Goal: Check status: Check status

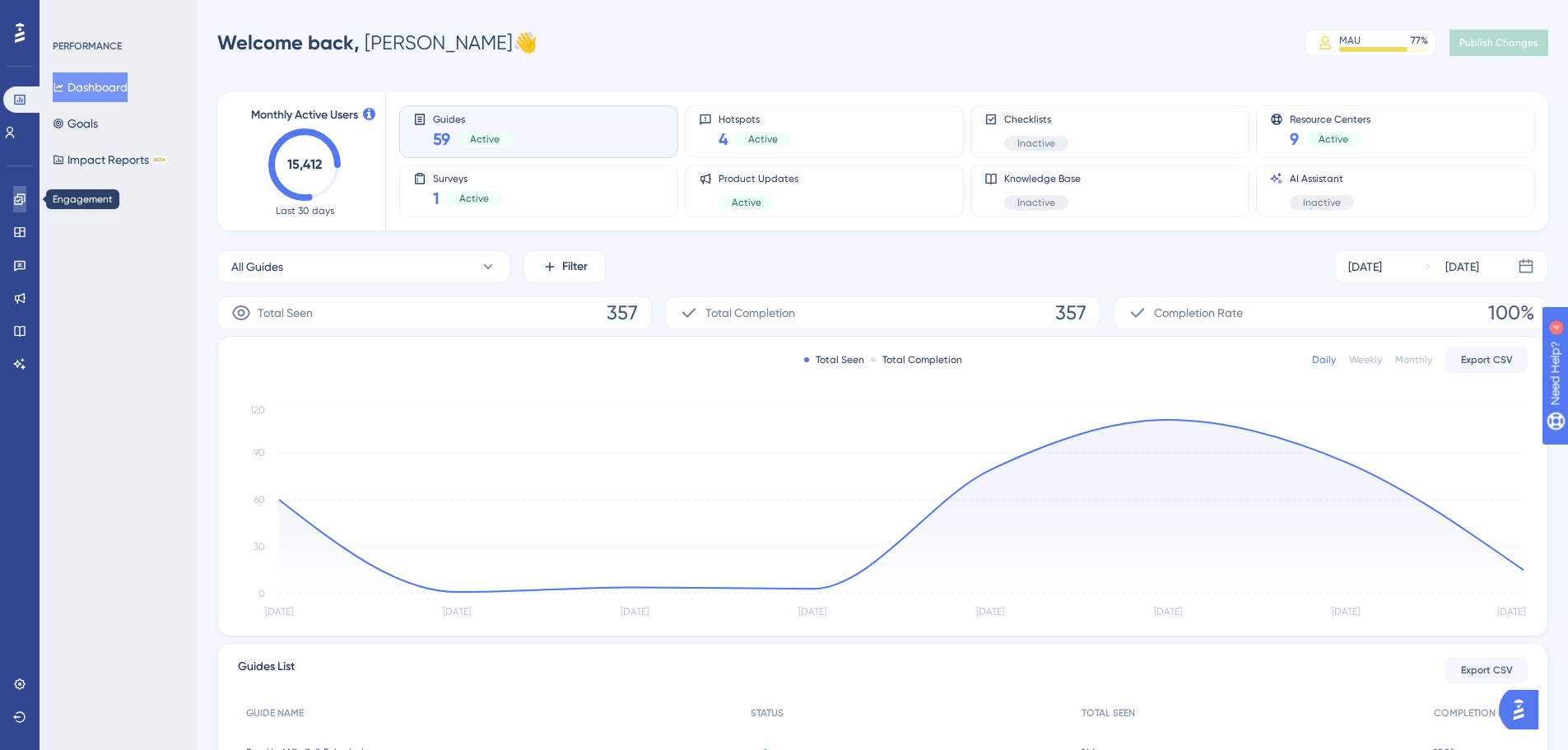
click at [13, 205] on icon at bounding box center [20, 199] width 13 height 13
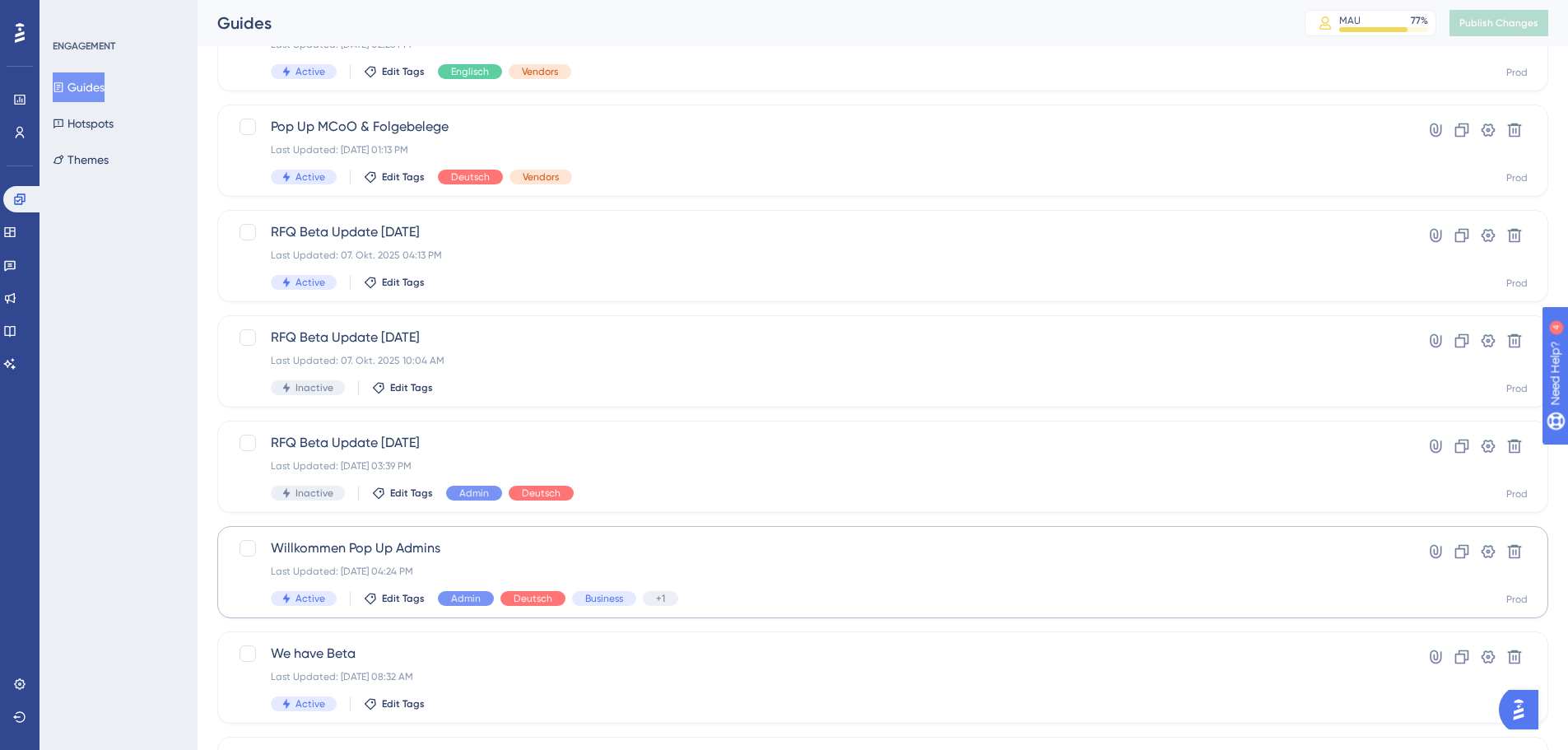
scroll to position [247, 0]
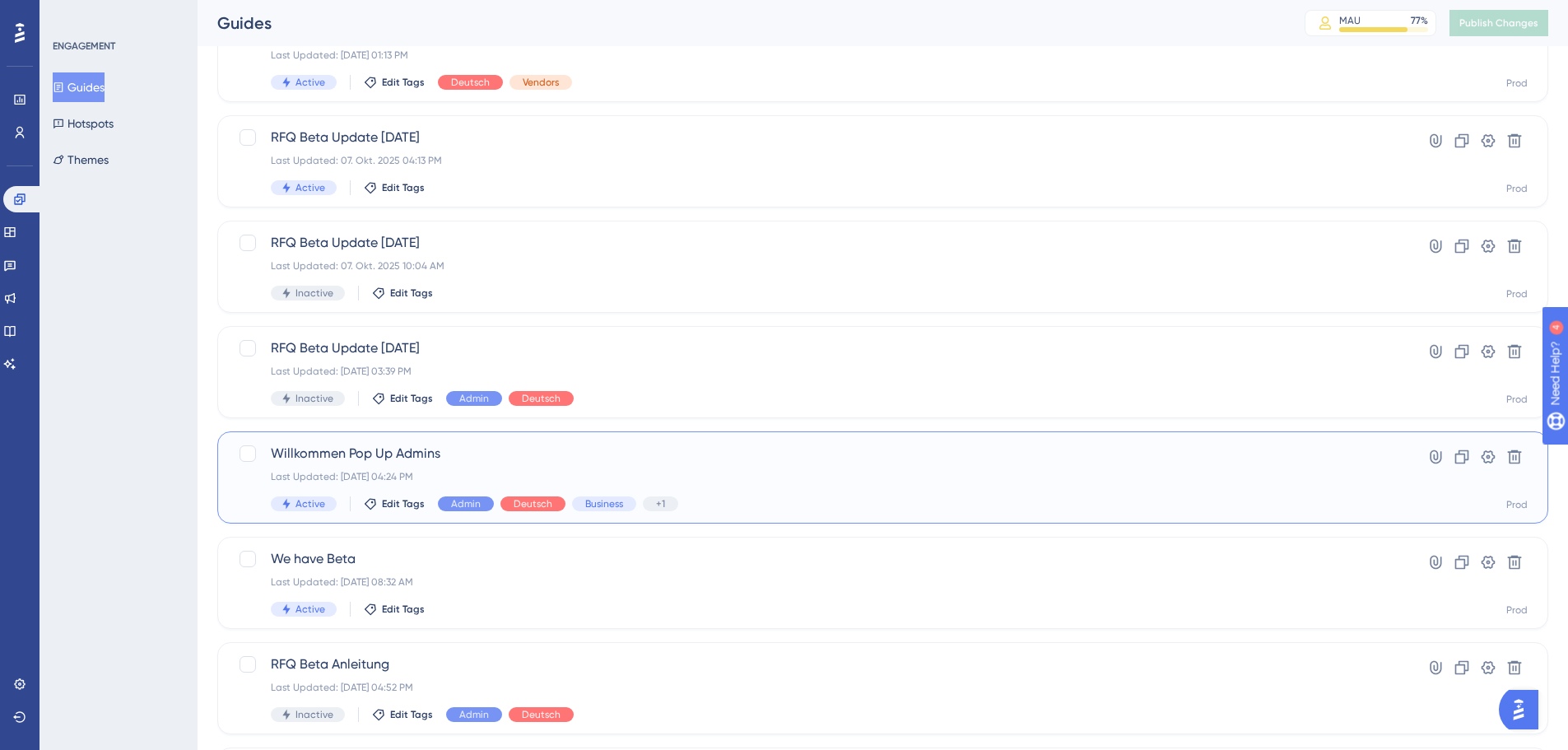
click at [620, 454] on span "Willkommen Pop Up Admins" at bounding box center [817, 454] width 1092 height 20
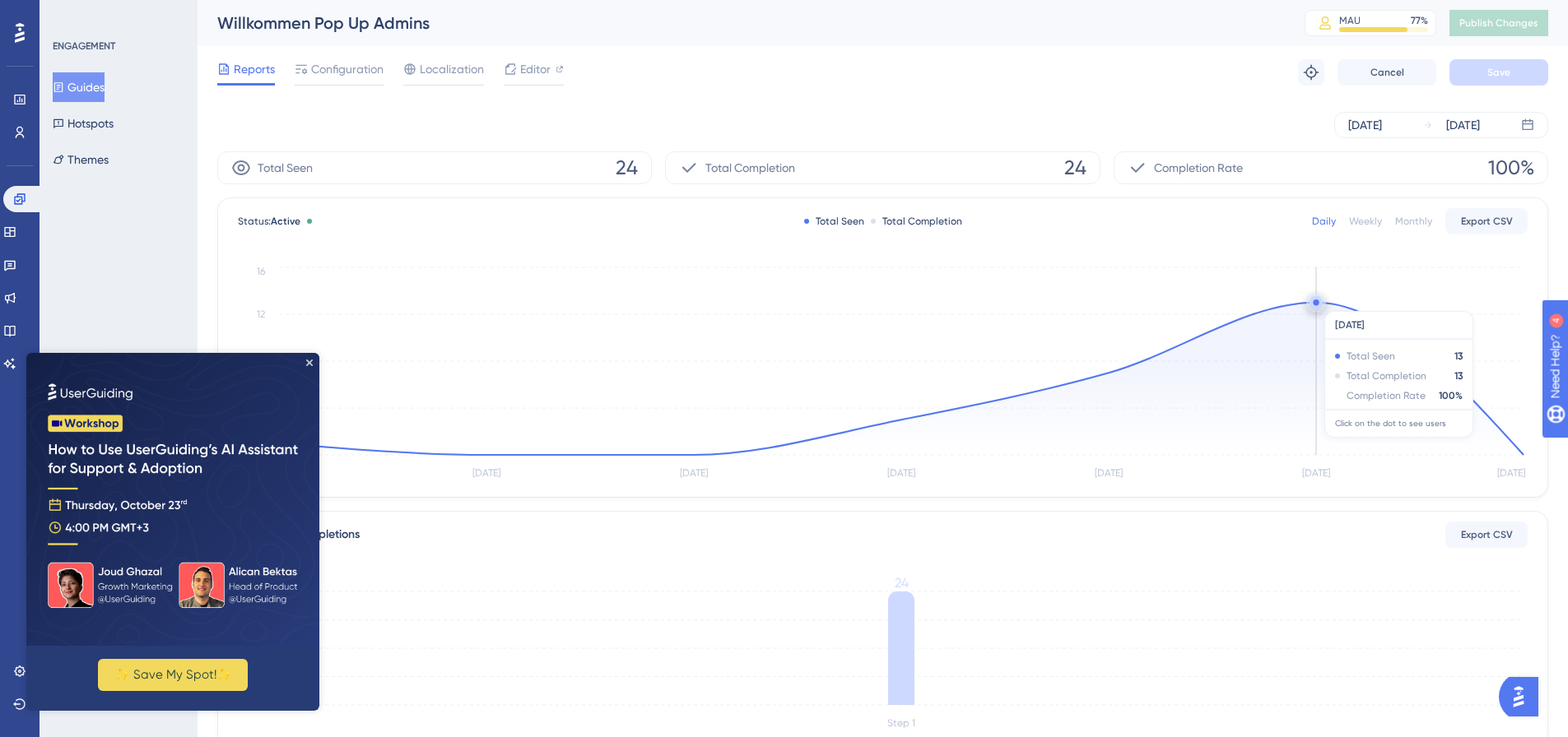
click at [1317, 302] on circle at bounding box center [1316, 302] width 5 height 5
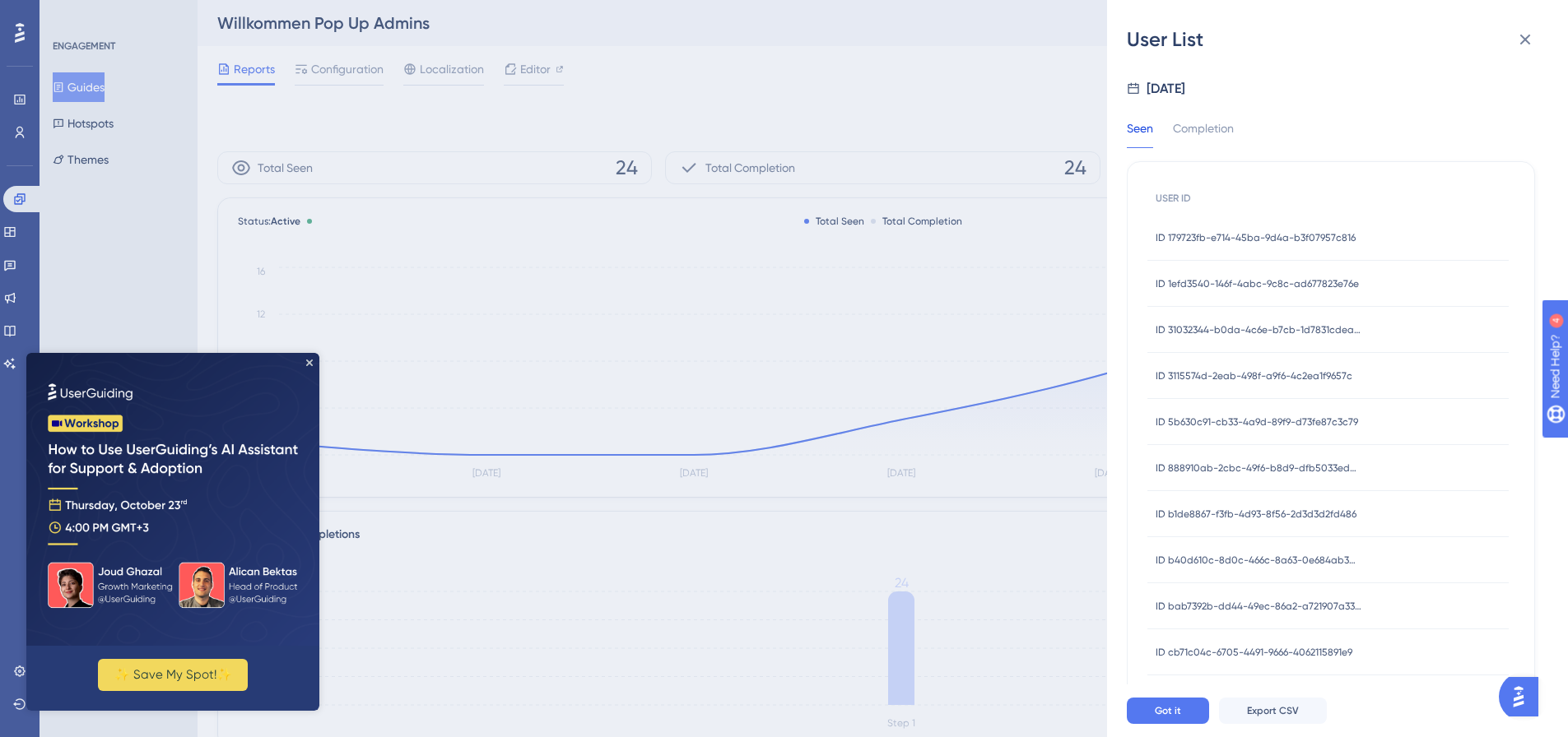
click at [1285, 231] on span "ID 179723fb-e714-45ba-9d4a-b3f07957c816" at bounding box center [1255, 237] width 200 height 13
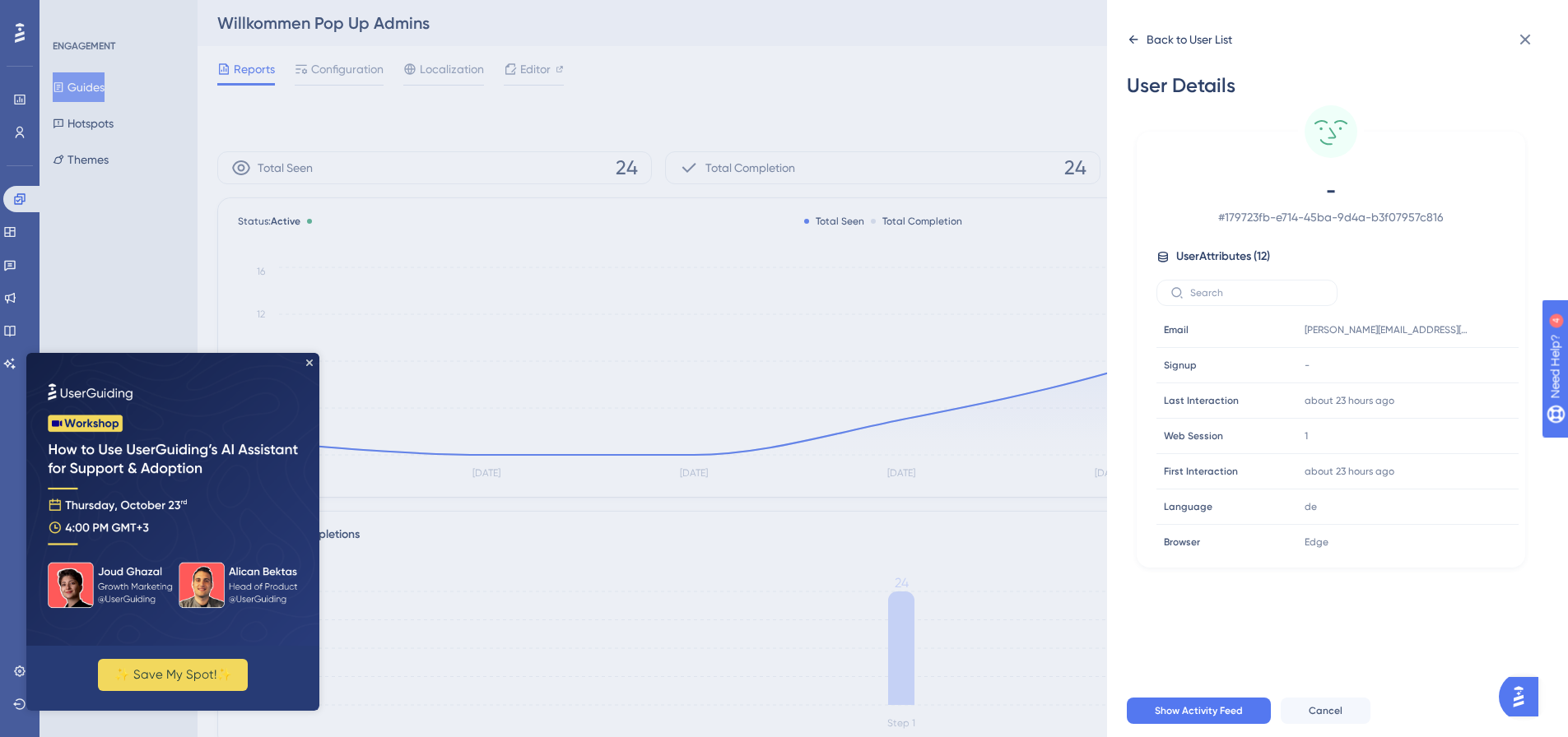
click at [1160, 36] on div "Back to User List" at bounding box center [1189, 39] width 86 height 20
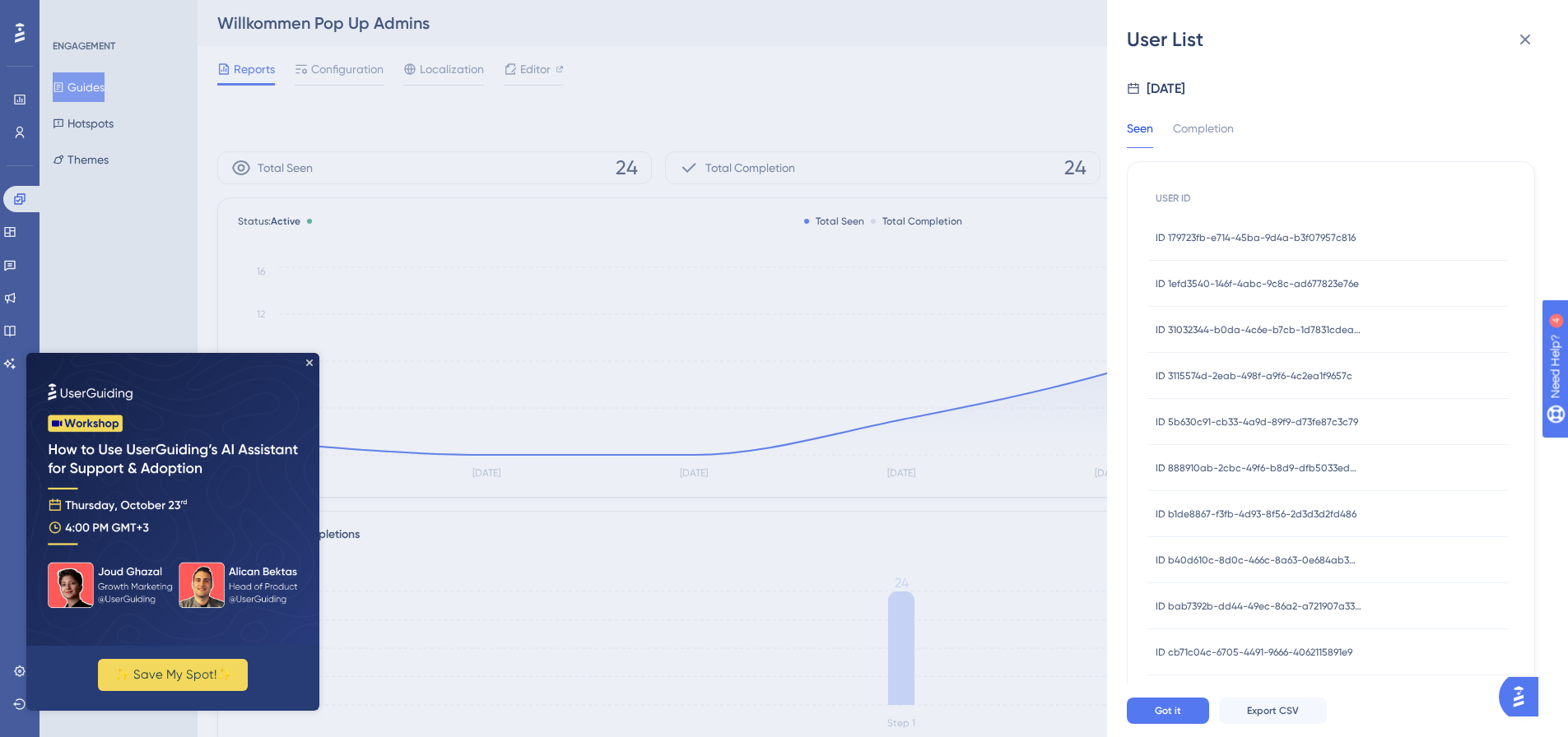
click at [1227, 284] on span "ID 1efd3540-146f-4abc-9c8c-ad677823e76e" at bounding box center [1257, 284] width 203 height 13
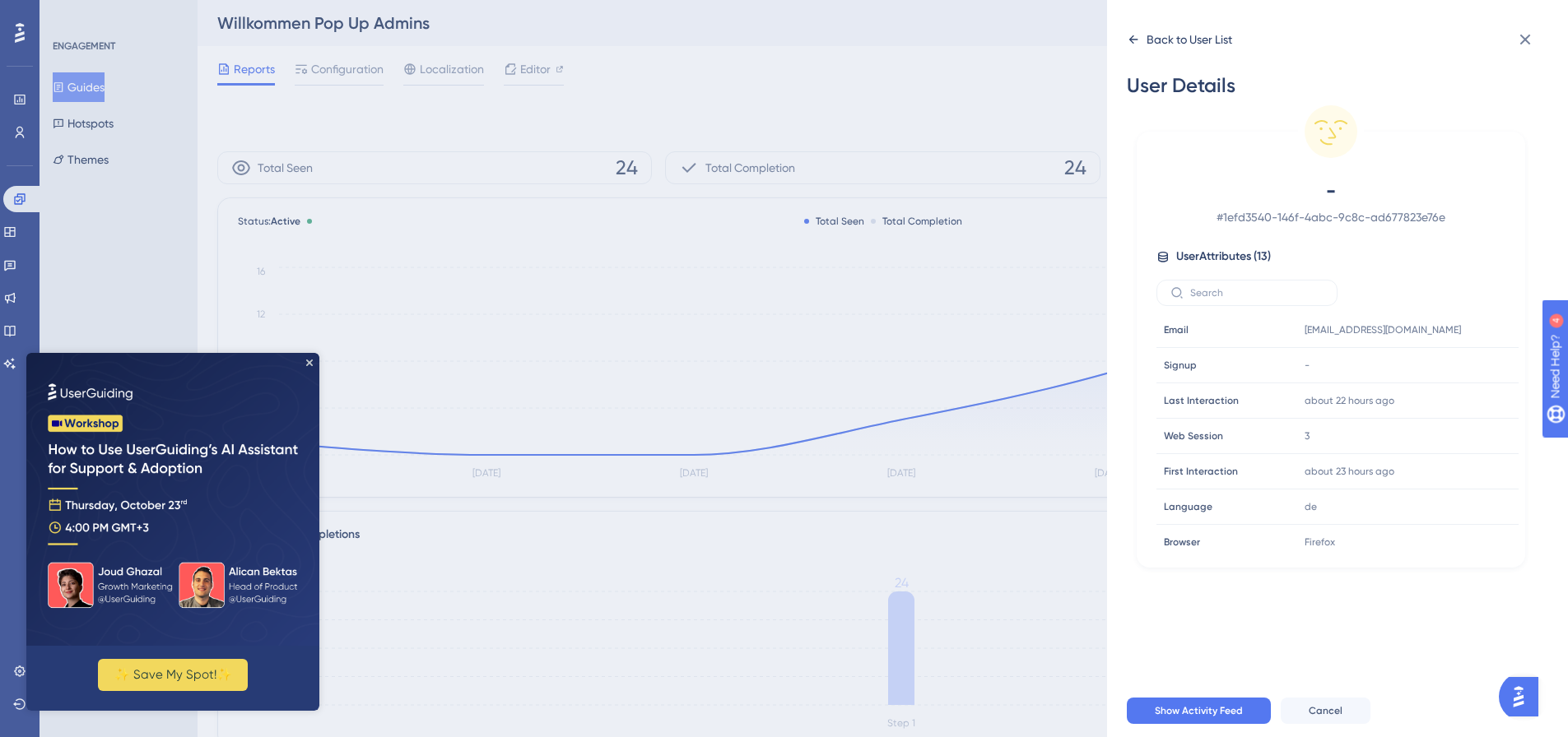
click at [1139, 45] on icon at bounding box center [1133, 39] width 13 height 13
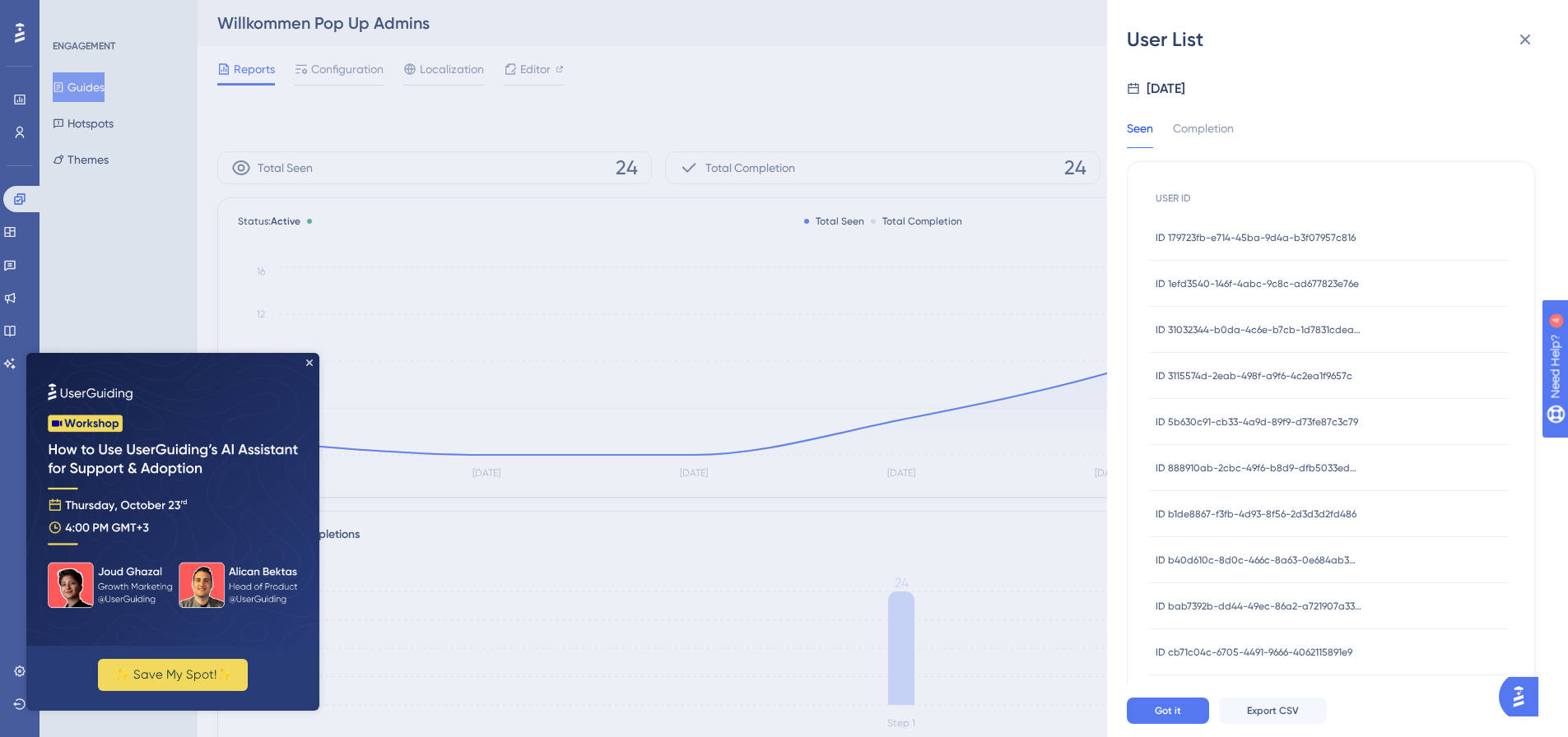
click at [1205, 329] on span "ID 31032344-b0da-4c6e-b7cb-1d7831cdea1e" at bounding box center [1258, 329] width 206 height 13
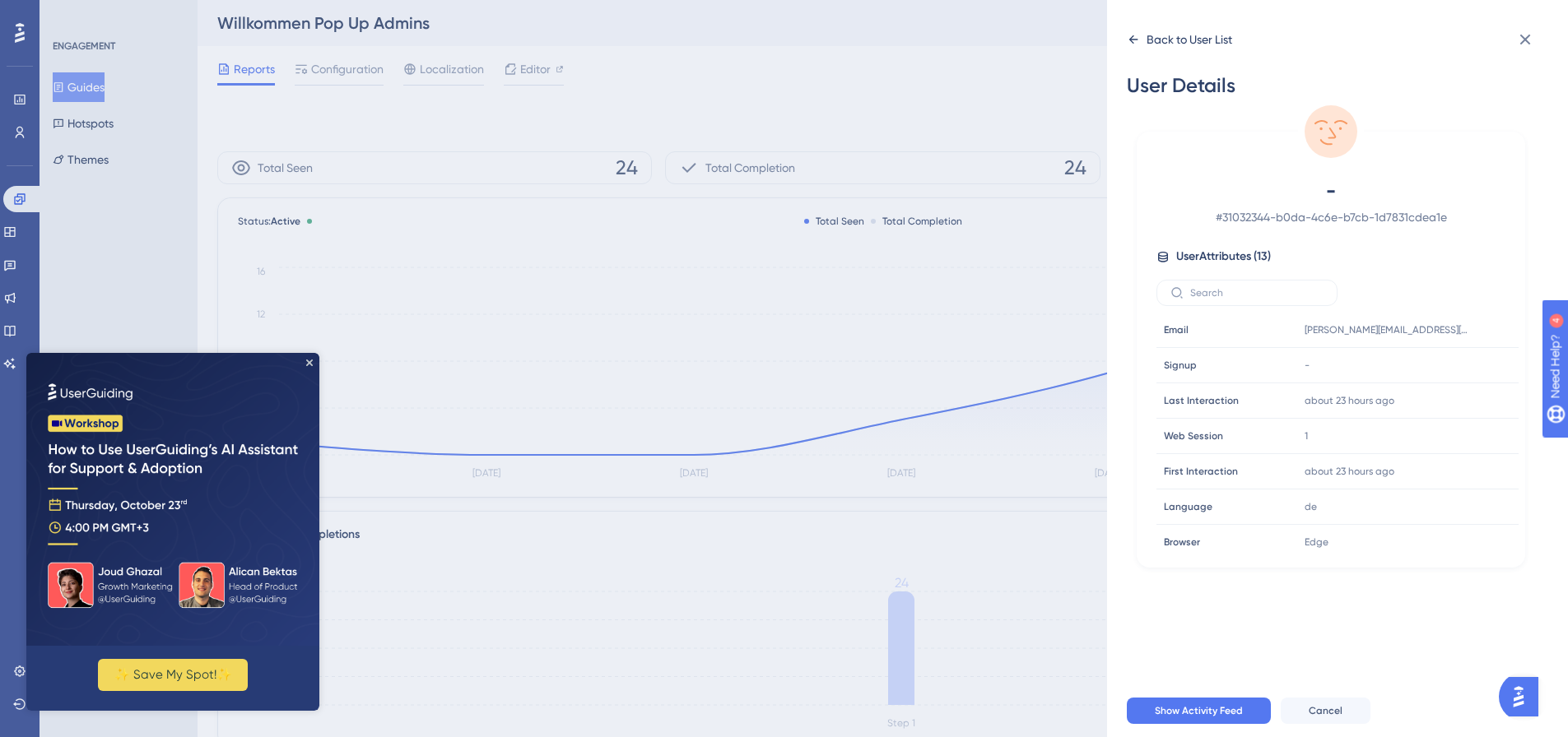
click at [1151, 36] on div "Back to User List" at bounding box center [1189, 39] width 86 height 20
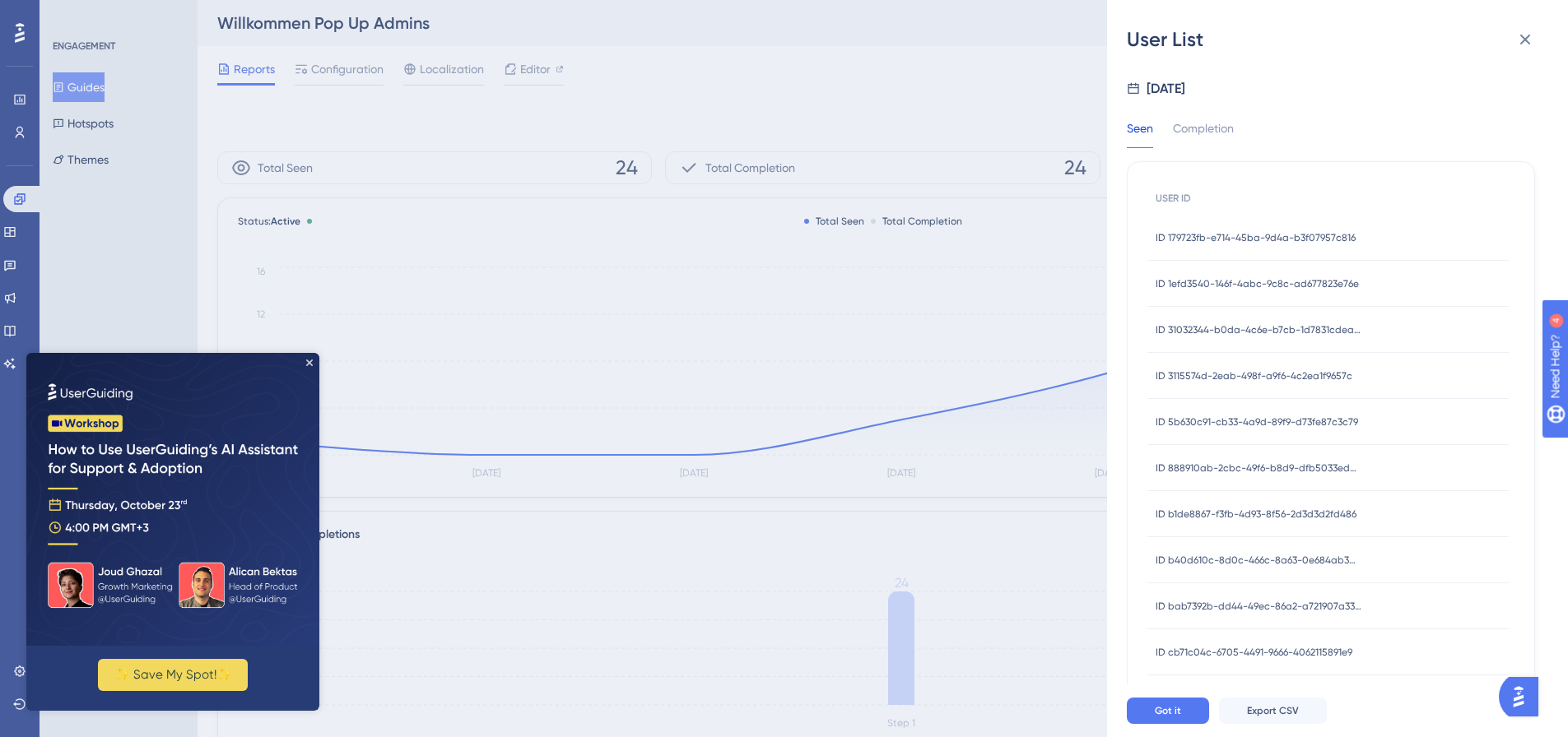
click at [1202, 371] on span "ID 3115574d-2eab-498f-a9f6-4c2ea1f9657c" at bounding box center [1254, 376] width 197 height 13
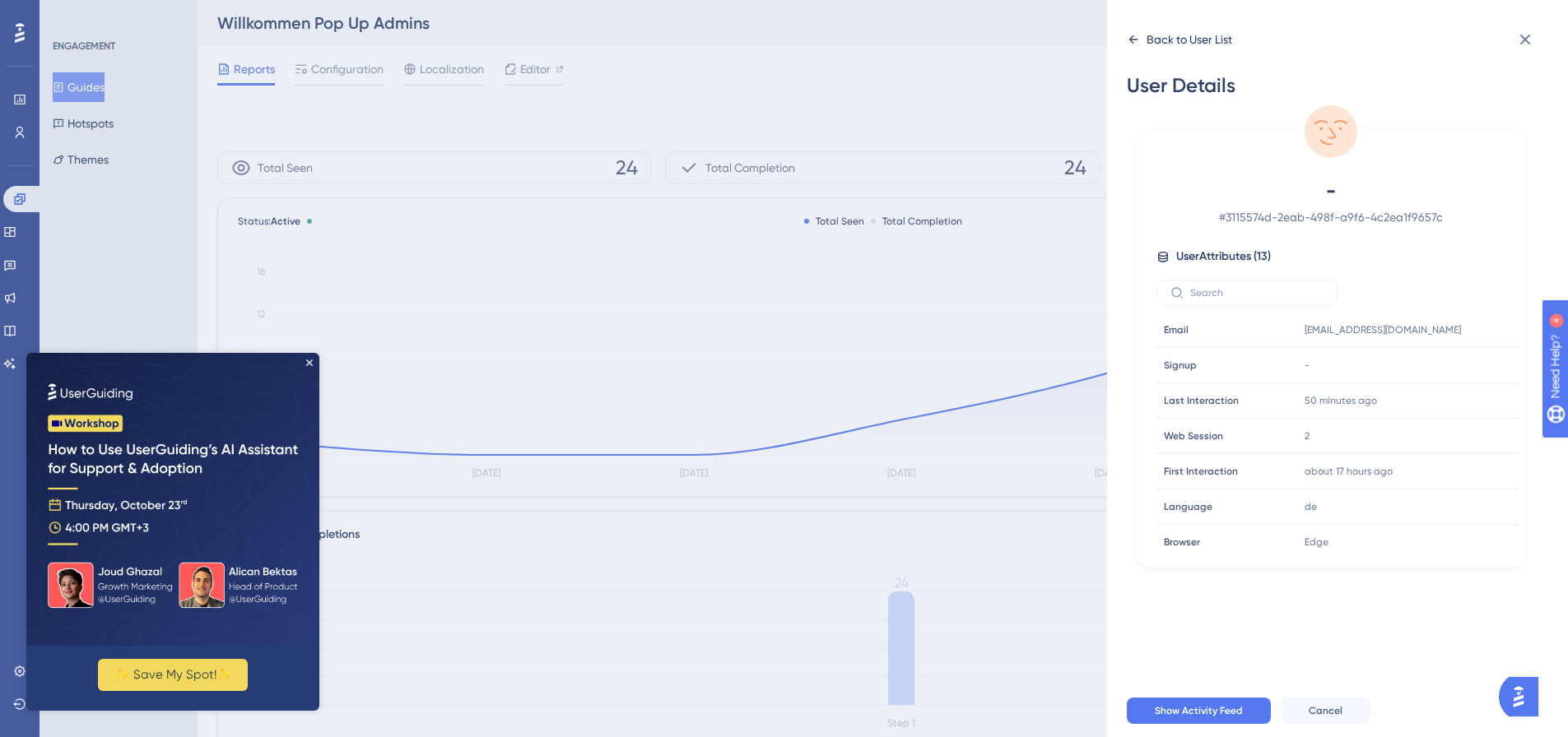
click at [1159, 36] on div "Back to User List" at bounding box center [1189, 39] width 86 height 20
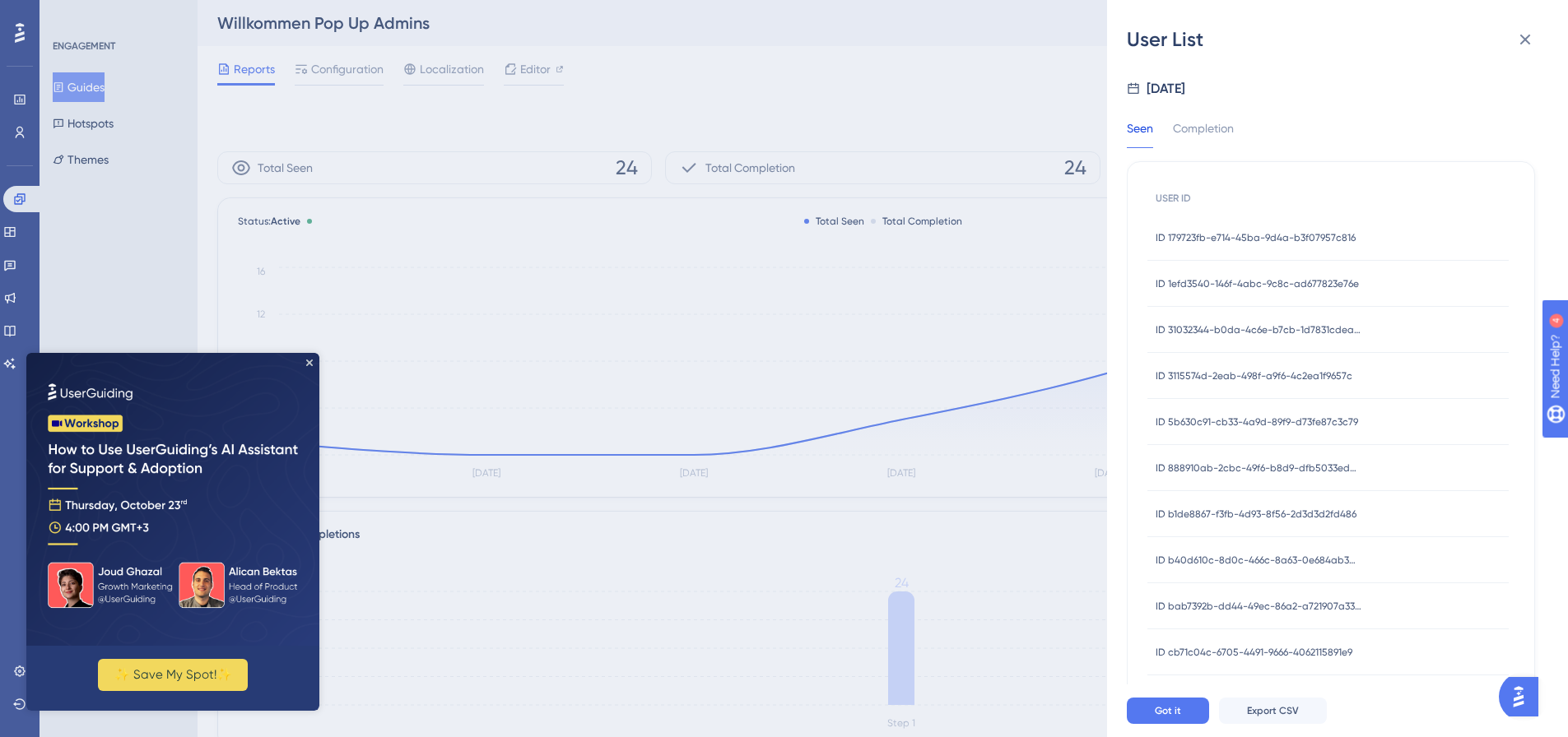
click at [1245, 421] on span "ID 5b630c91-cb33-4a9d-89f9-d73fe87c3c79" at bounding box center [1257, 421] width 202 height 13
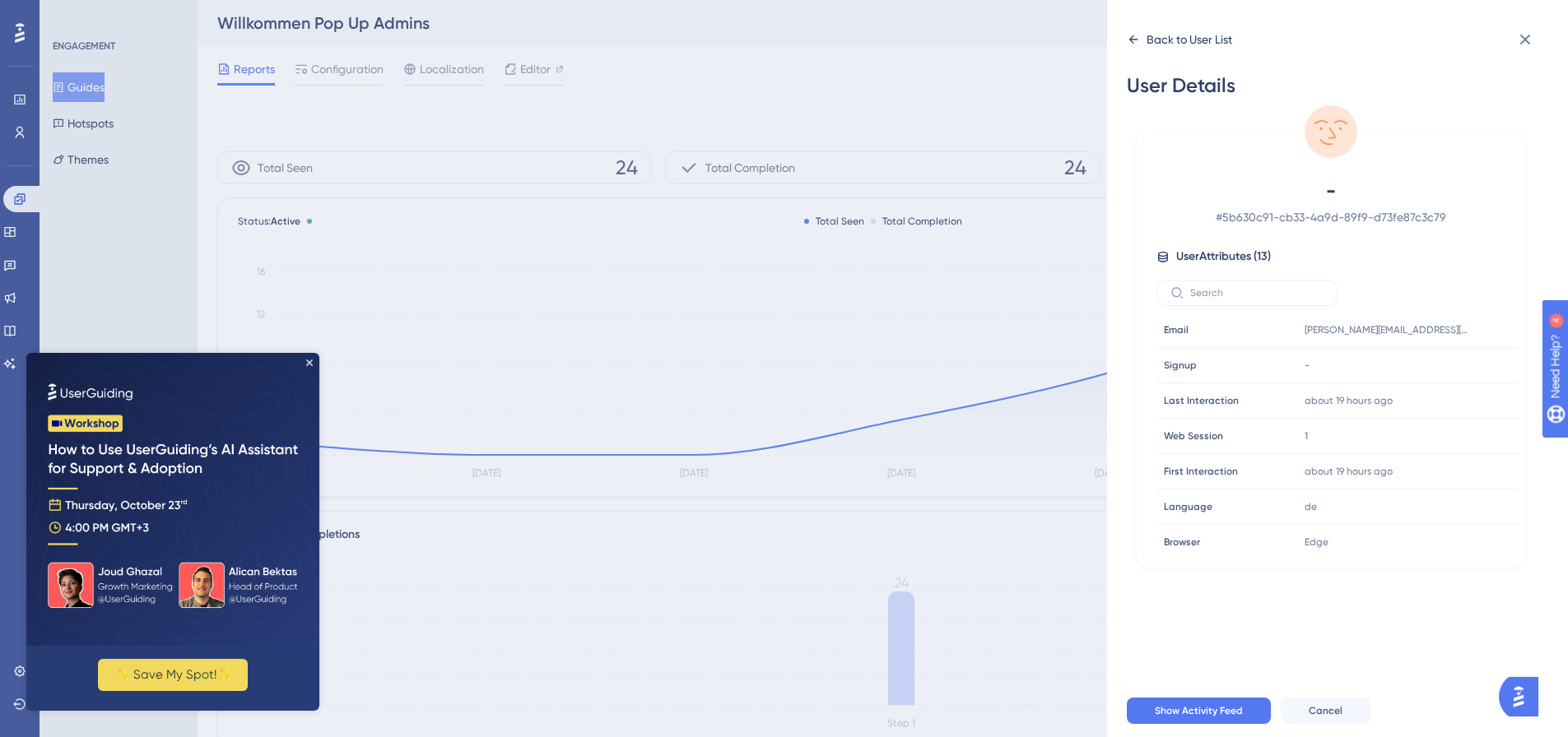
click at [1155, 44] on div "Back to User List" at bounding box center [1189, 39] width 86 height 20
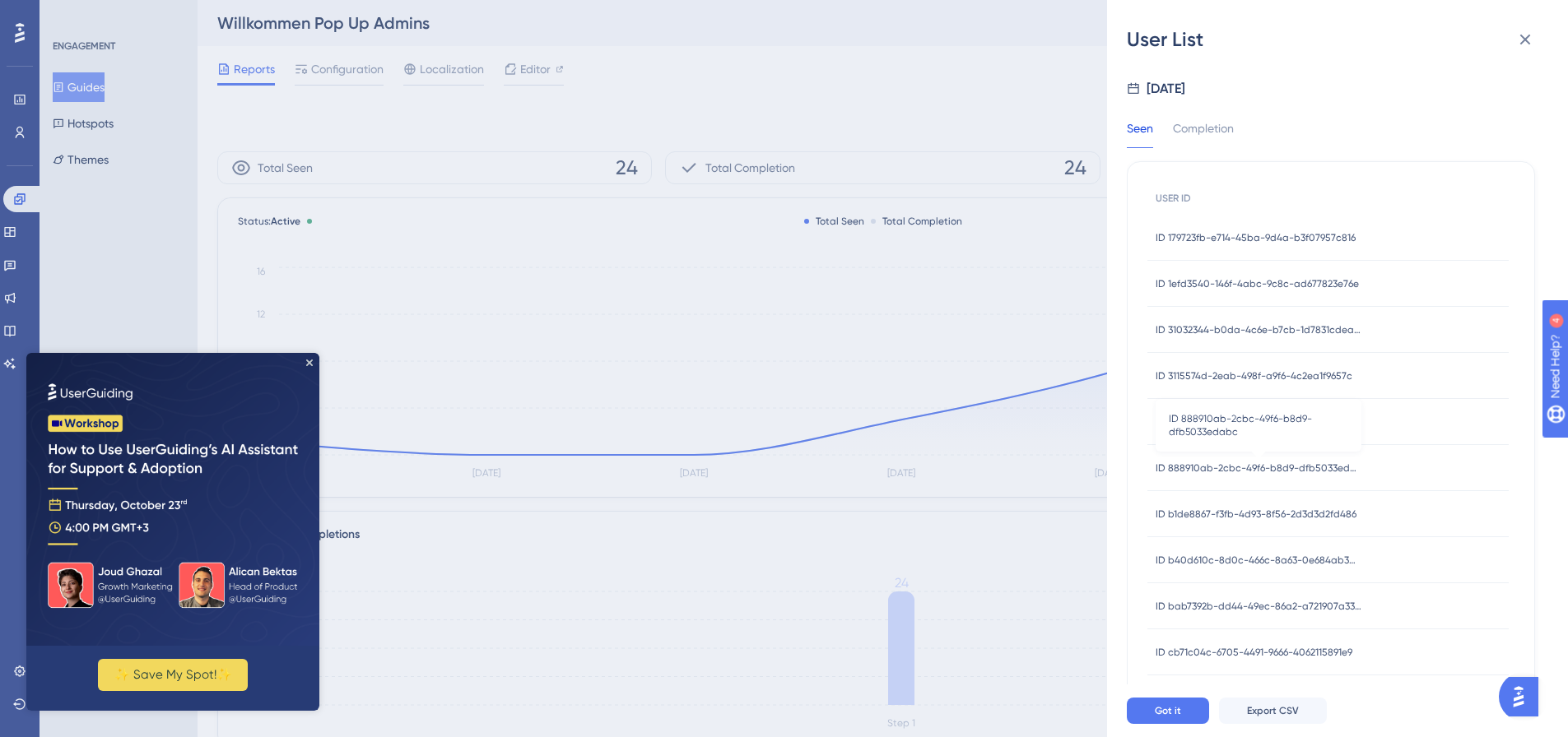
click at [1215, 472] on span "ID 888910ab-2cbc-49f6-b8d9-dfb5033edabc" at bounding box center [1258, 468] width 206 height 13
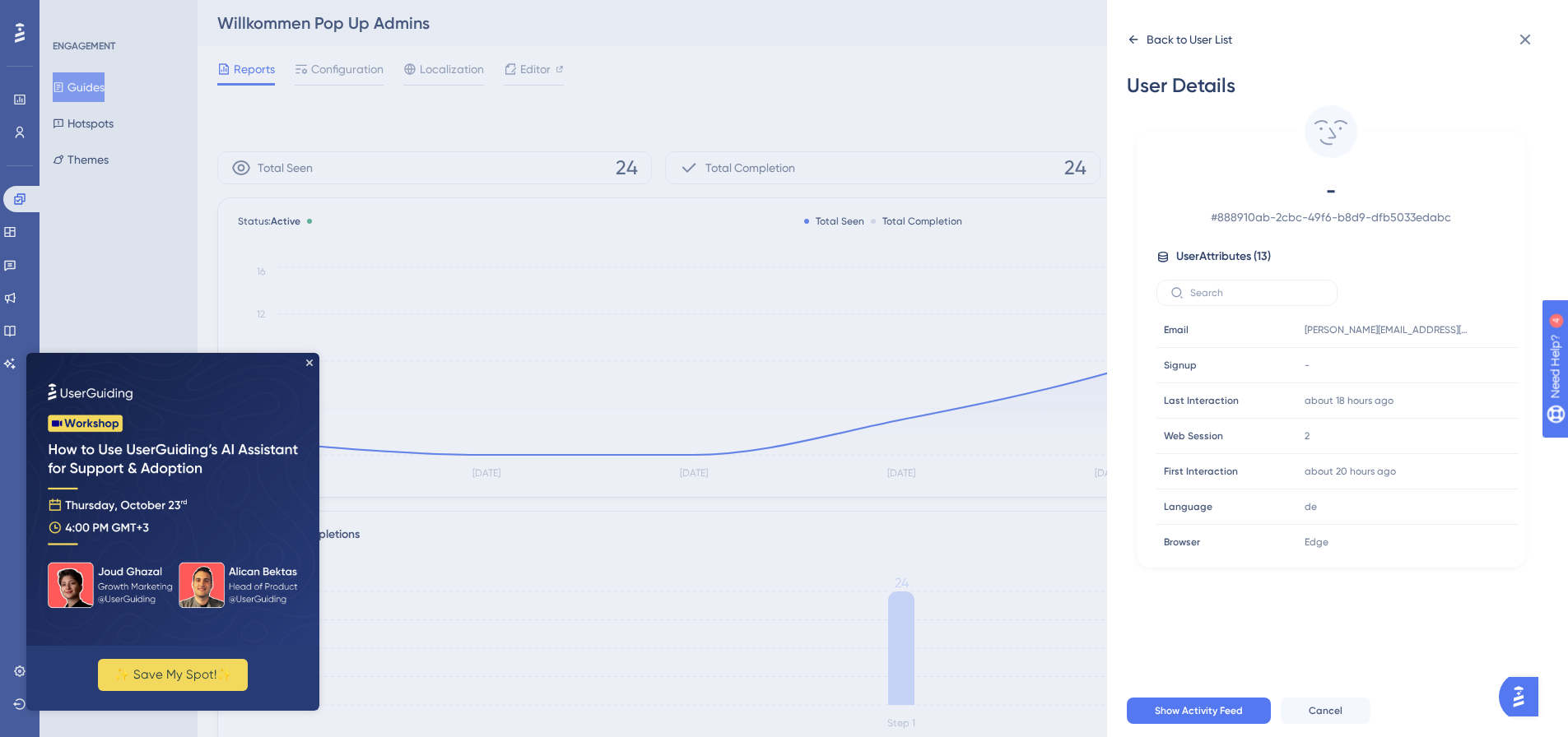
click at [1146, 47] on div "Back to User List" at bounding box center [1189, 39] width 86 height 20
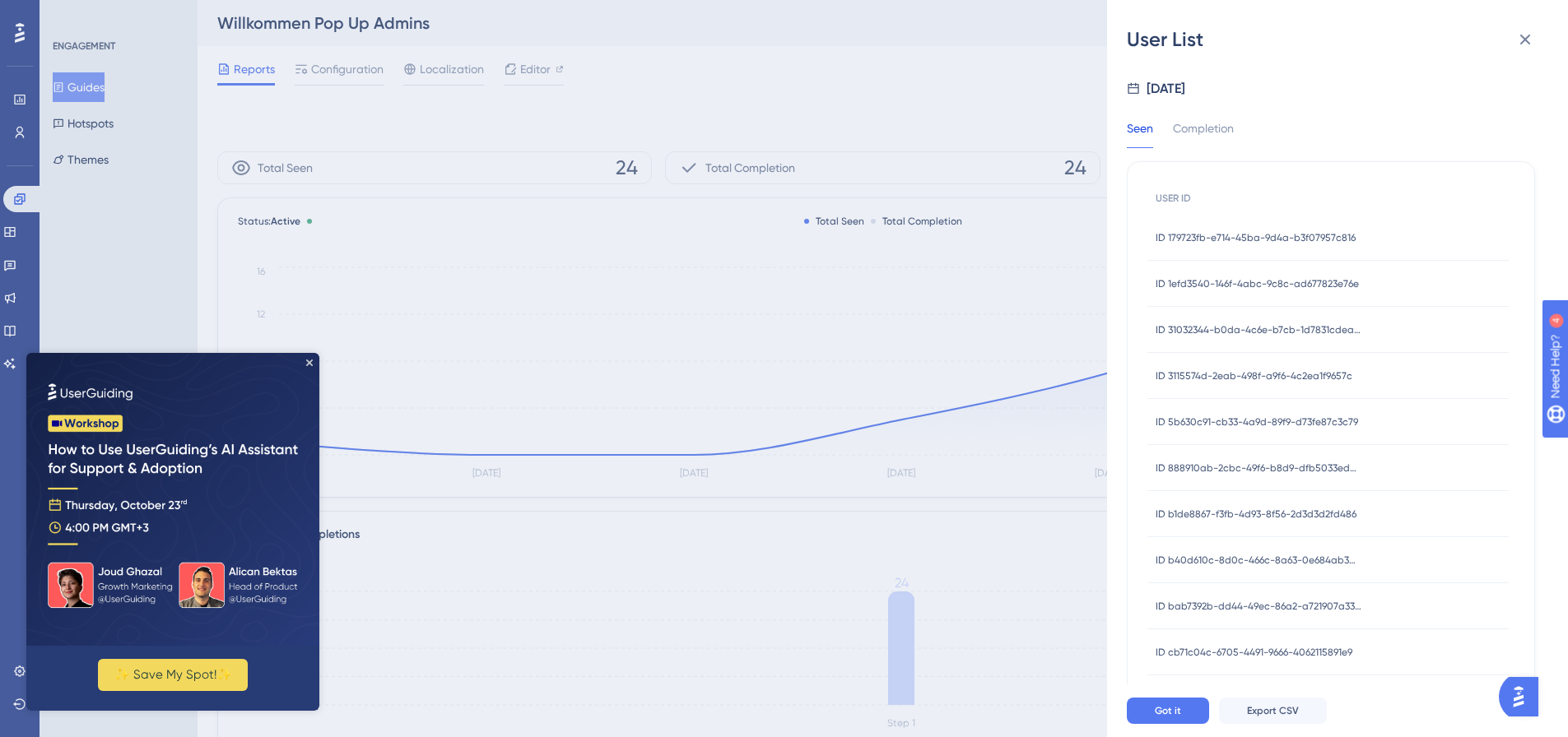
click at [1233, 520] on span "ID b1de8867-f3fb-4d93-8f56-2d3d3d2fd486" at bounding box center [1256, 513] width 200 height 13
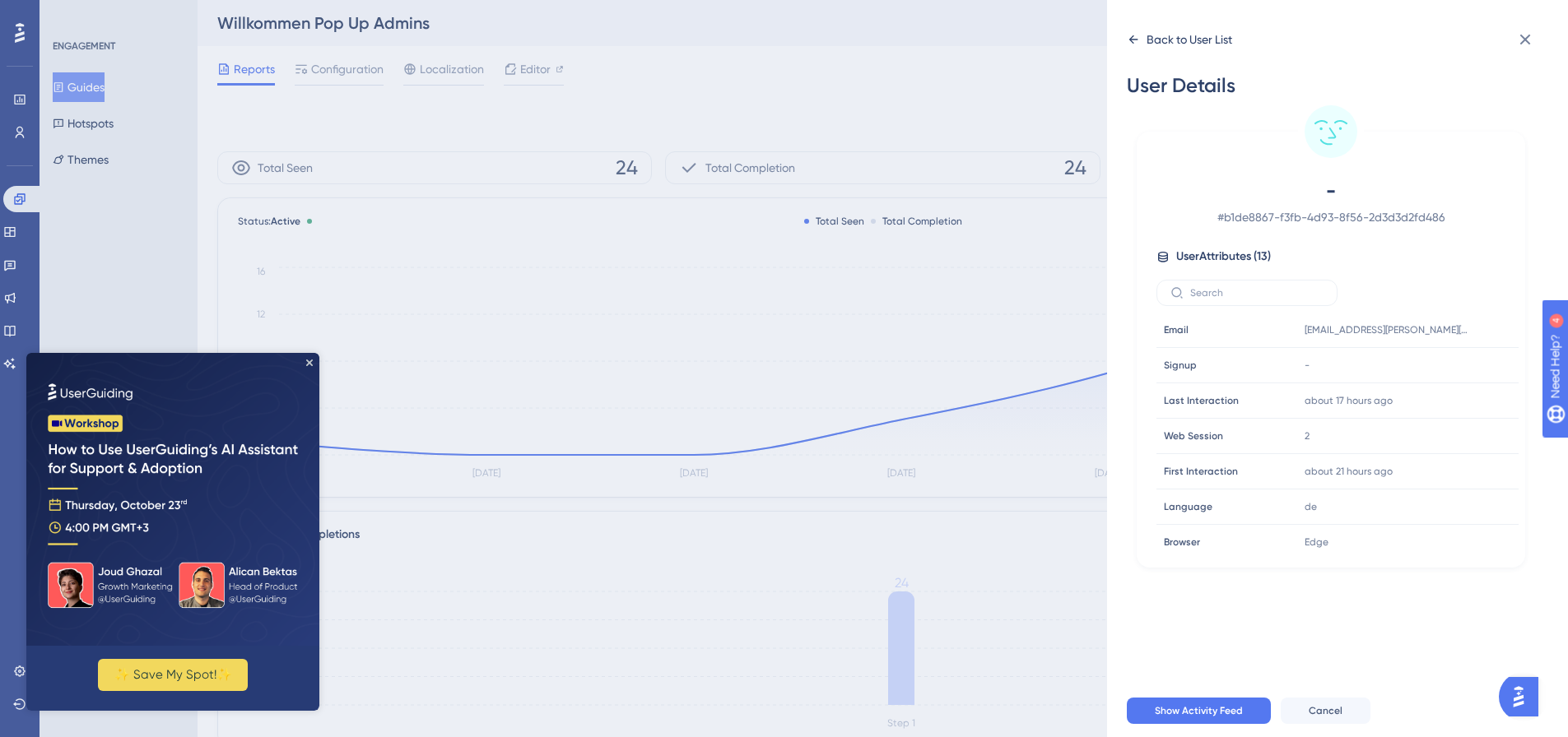
click at [1142, 33] on div "Back to User List" at bounding box center [1180, 38] width 106 height 26
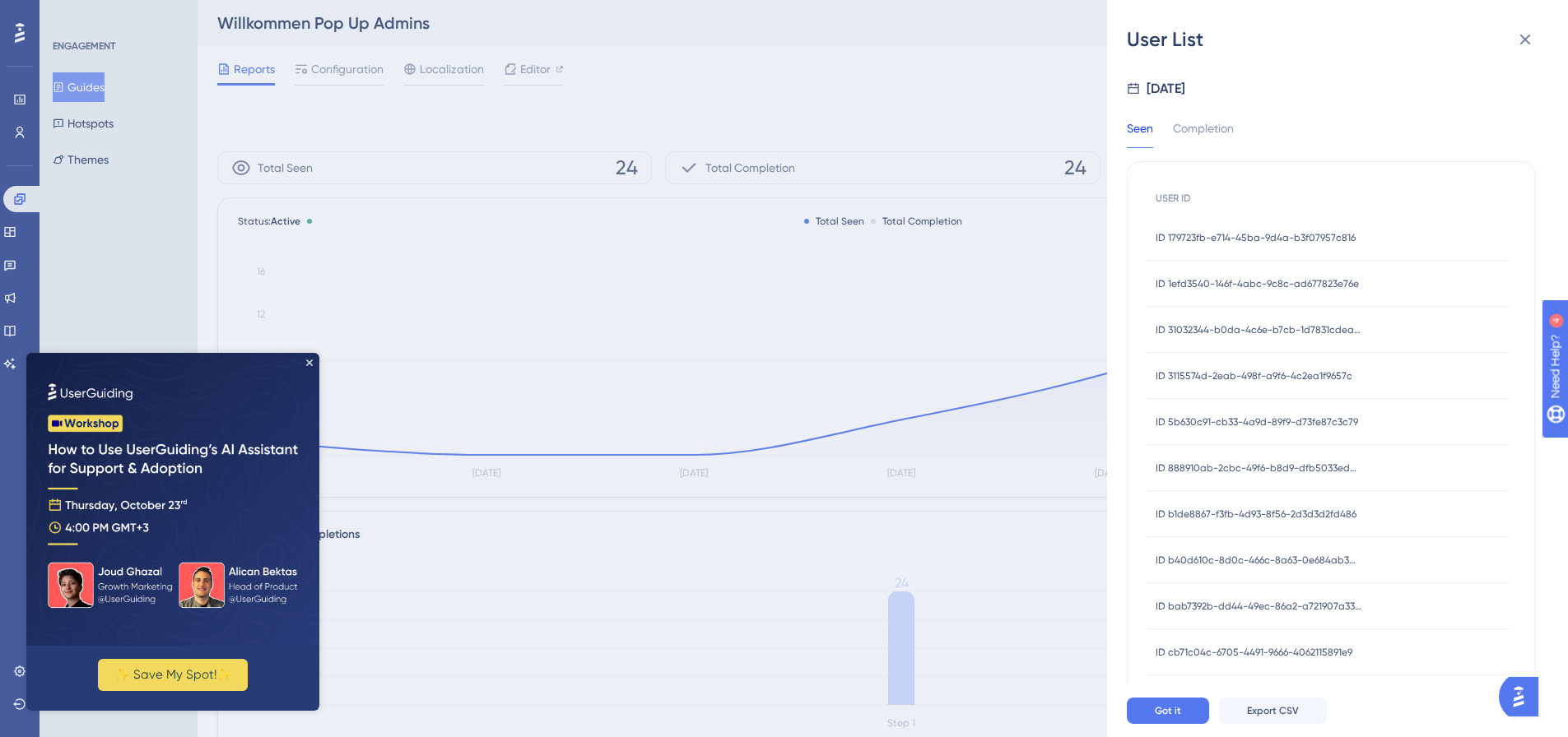
click at [1255, 519] on span "ID b1de8867-f3fb-4d93-8f56-2d3d3d2fd486" at bounding box center [1256, 513] width 200 height 13
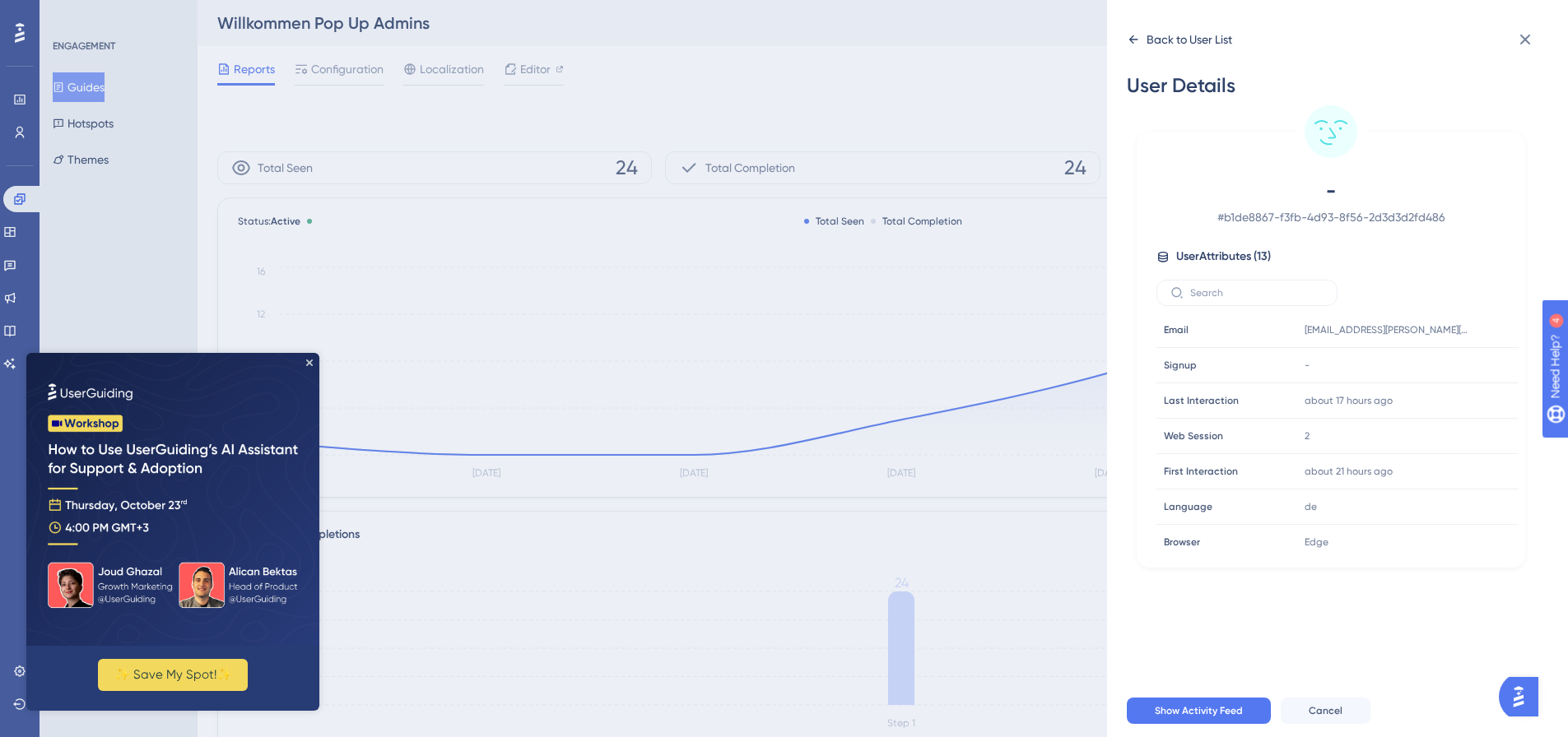
click at [1155, 38] on div "Back to User List" at bounding box center [1189, 39] width 86 height 20
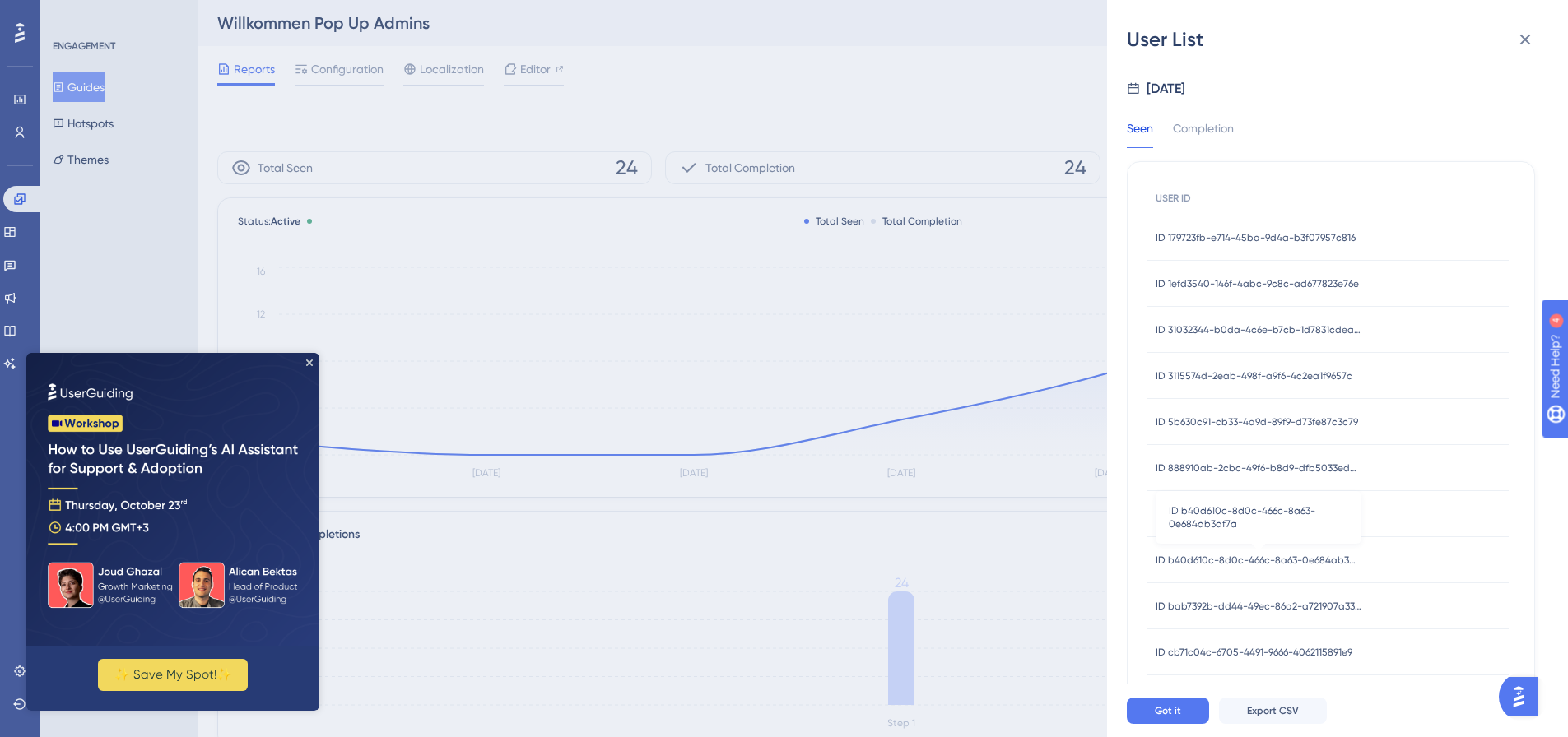
click at [1288, 558] on span "ID b40d610c-8d0c-466c-8a63-0e684ab3af7a" at bounding box center [1258, 560] width 206 height 13
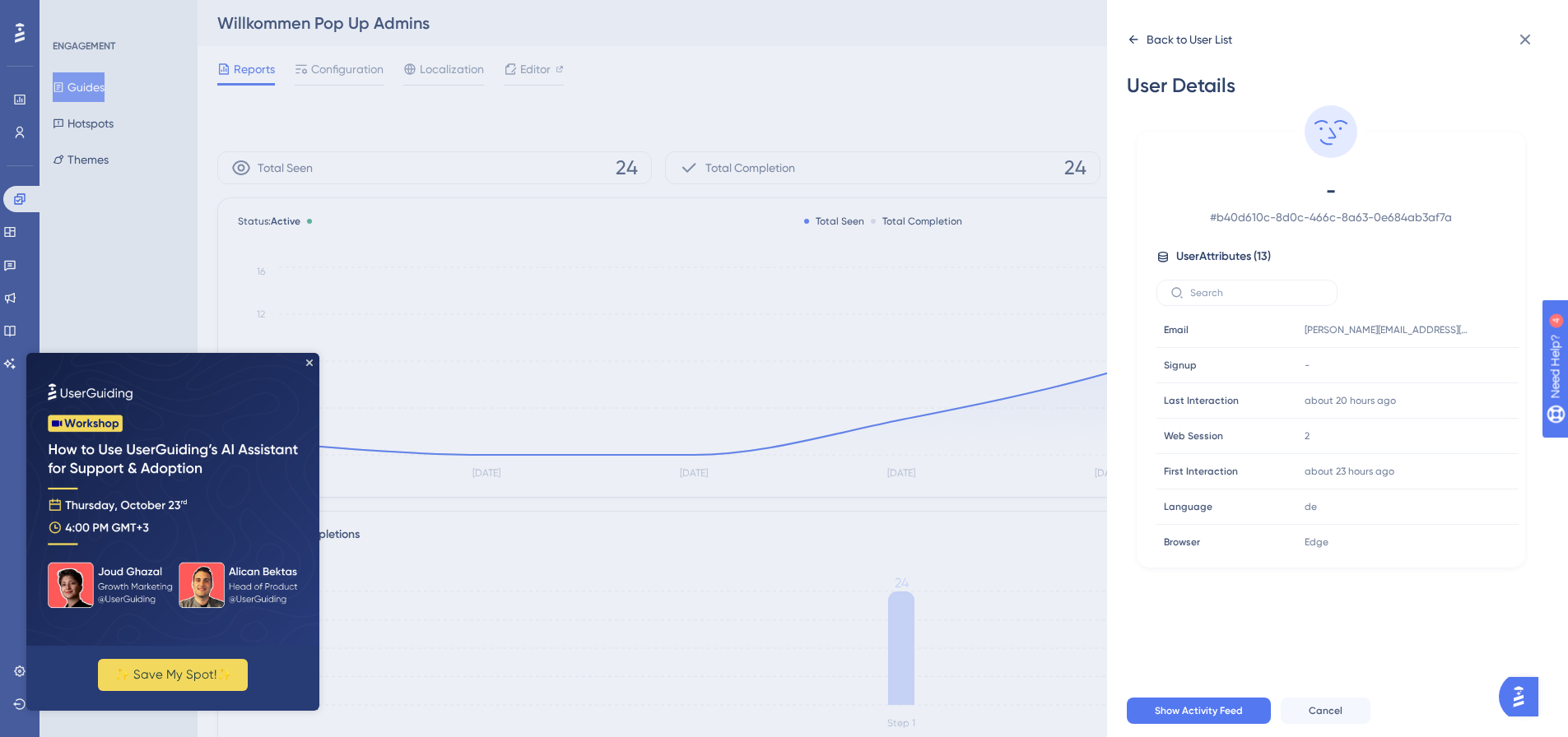
click at [1172, 41] on div "Back to User List" at bounding box center [1189, 39] width 86 height 20
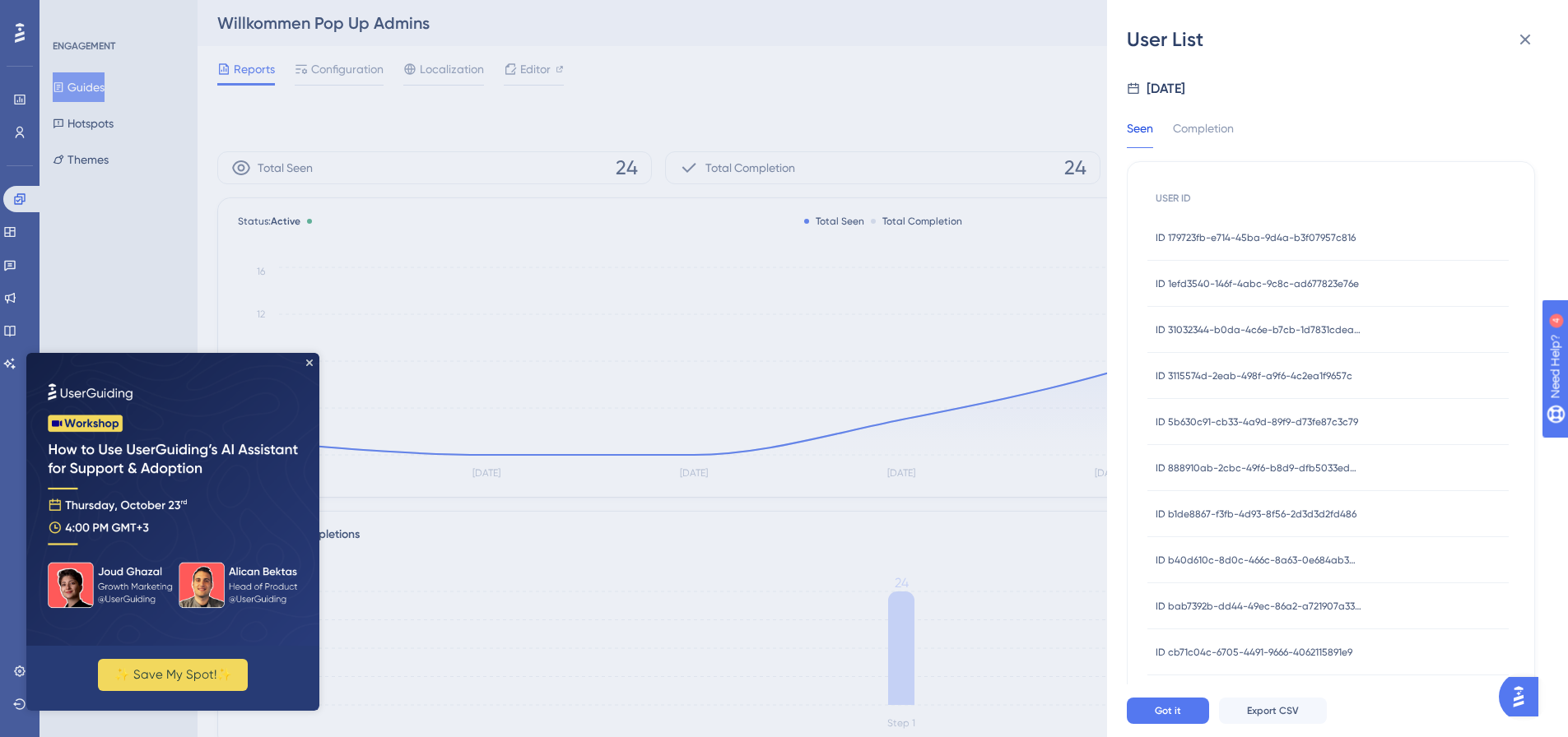
scroll to position [111, 0]
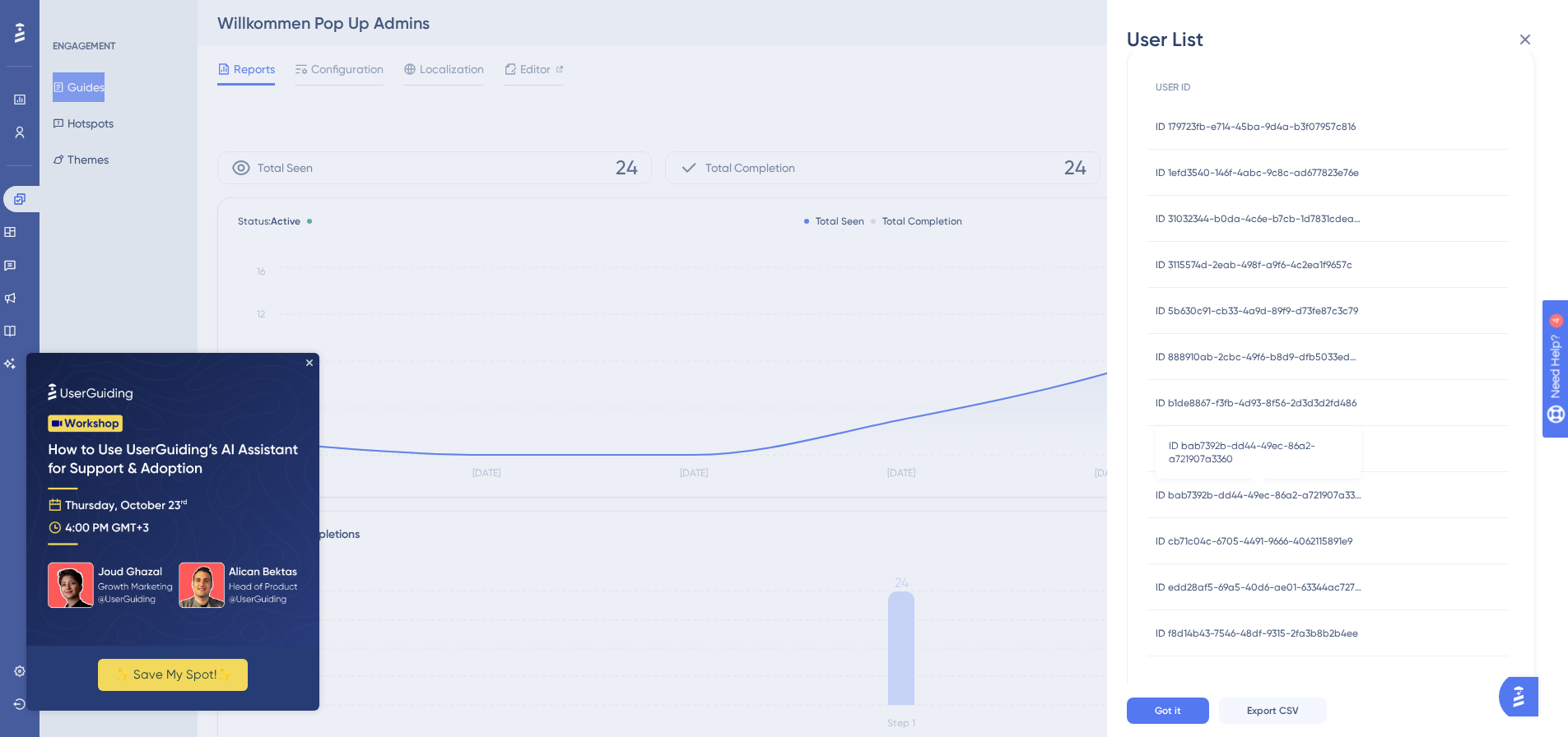
click at [1300, 494] on span "ID bab7392b-dd44-49ec-86a2-a721907a3360" at bounding box center [1258, 495] width 206 height 13
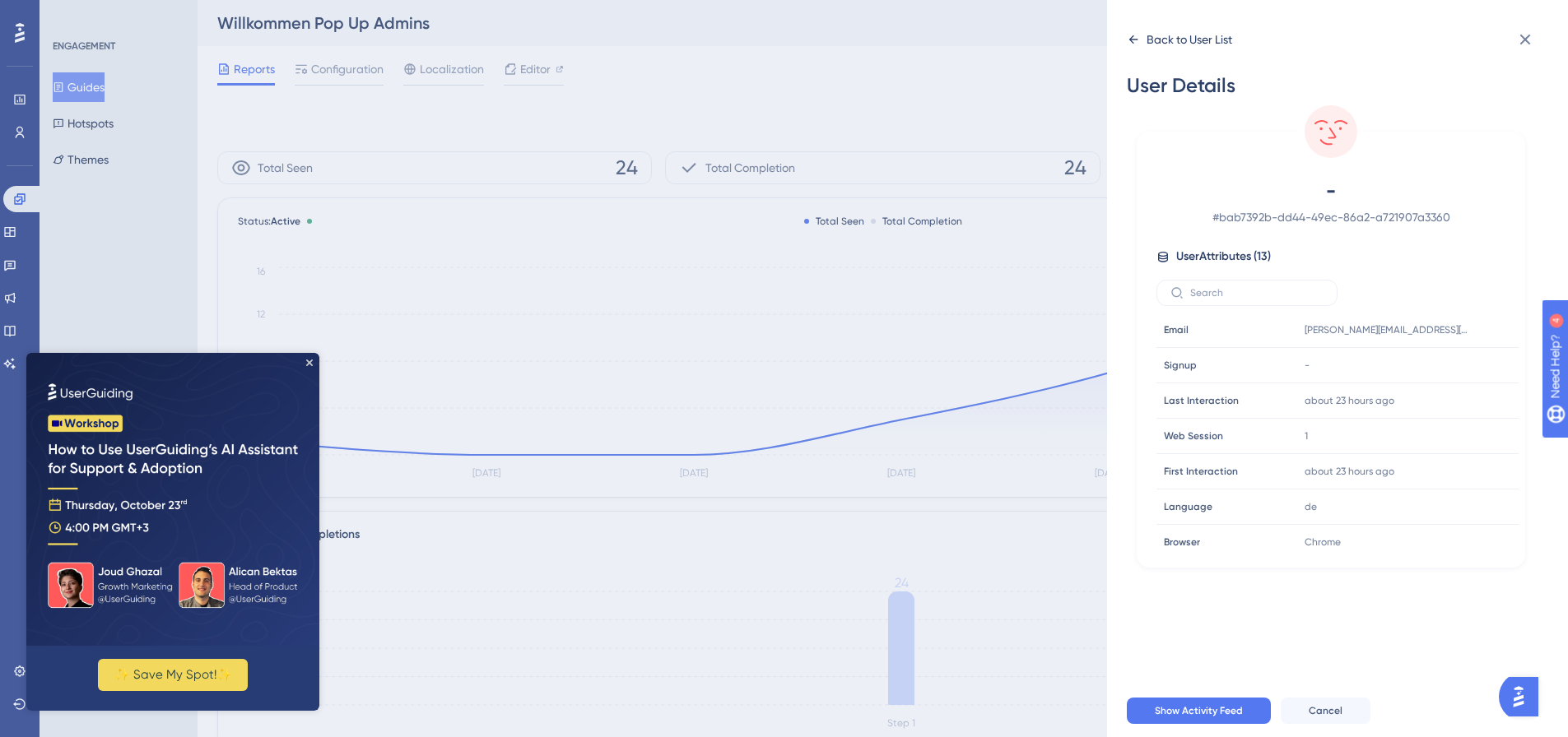
click at [1160, 34] on div "Back to User List" at bounding box center [1189, 39] width 86 height 20
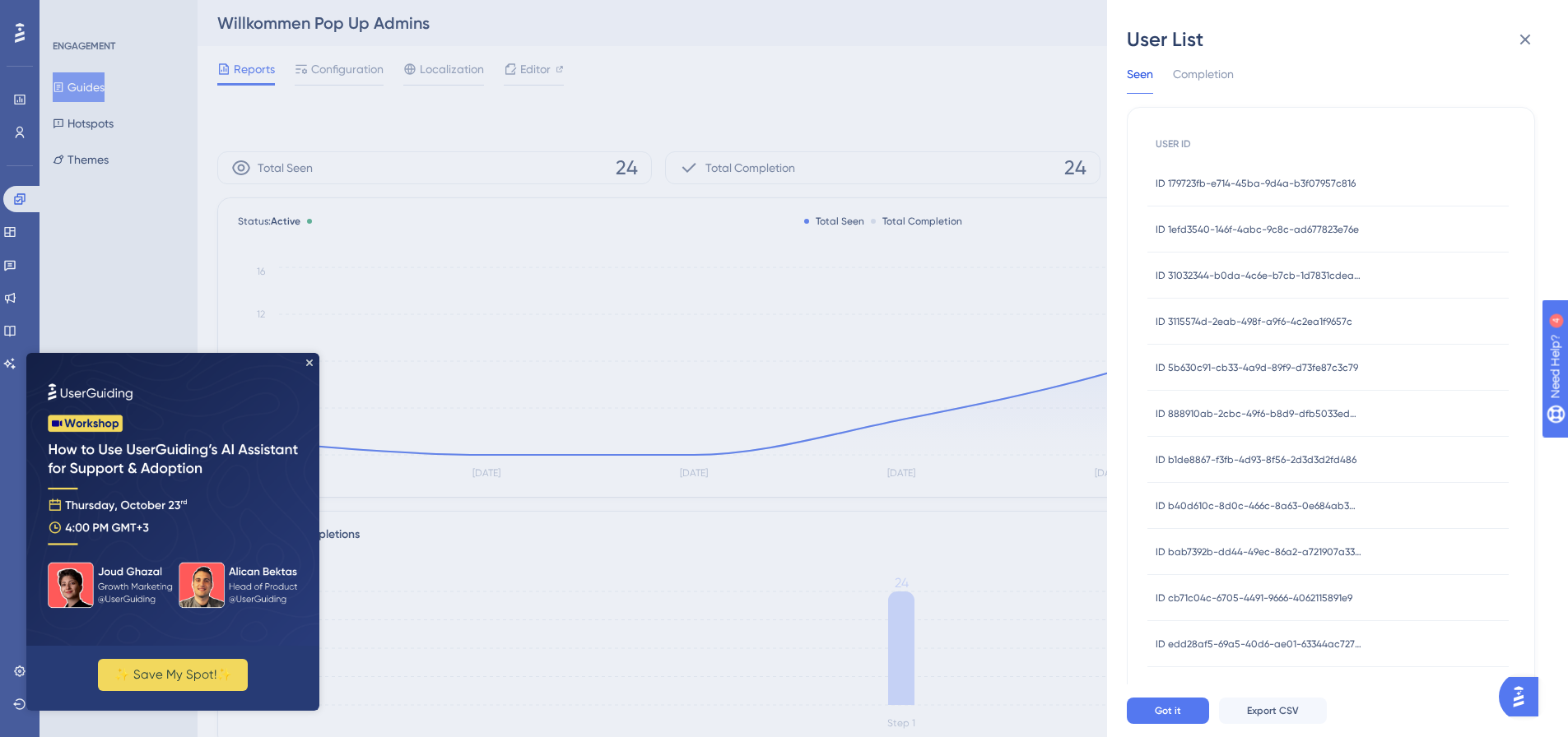
scroll to position [111, 0]
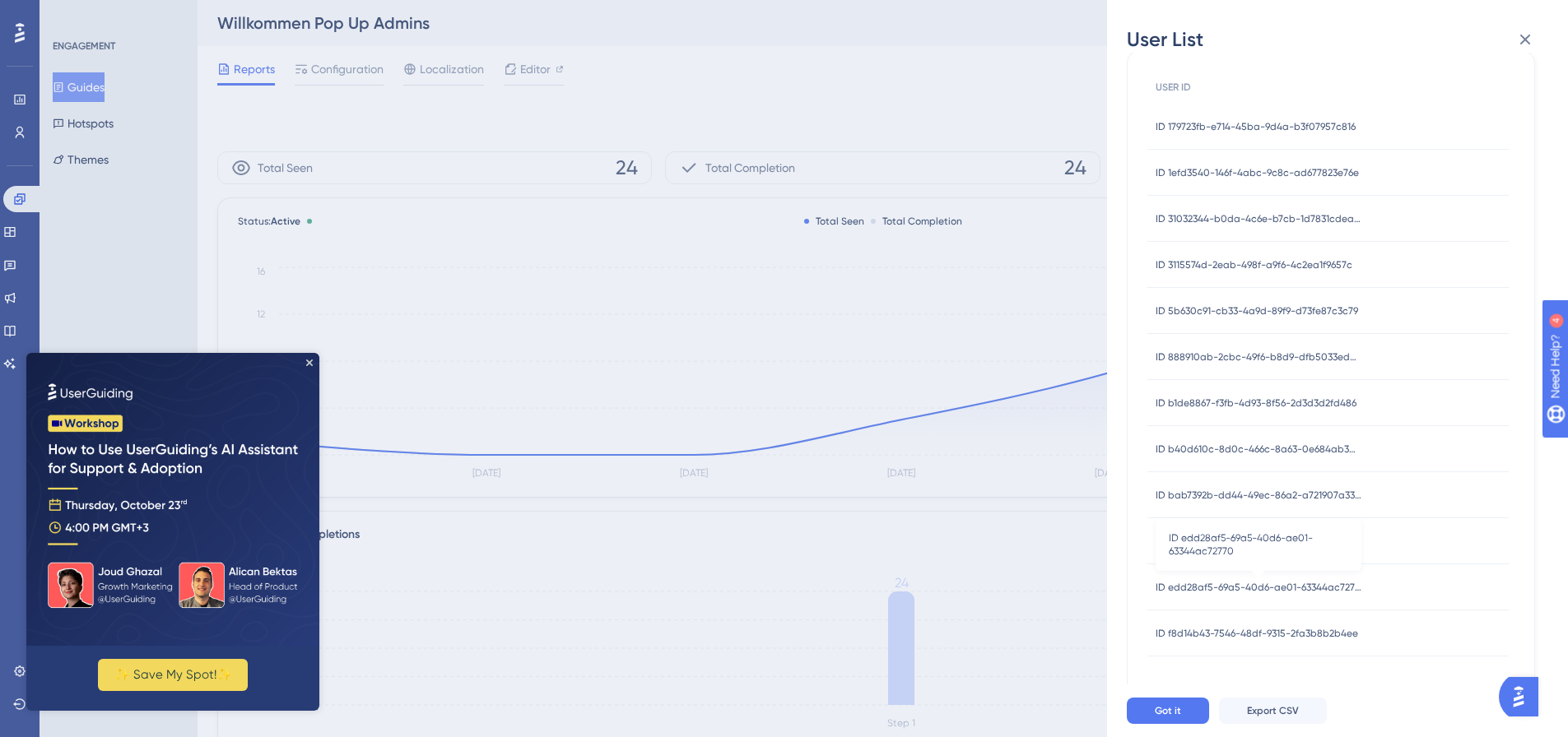
click at [1284, 587] on span "ID edd28af5-69a5-40d6-ae01-63344ac72770" at bounding box center [1258, 587] width 206 height 13
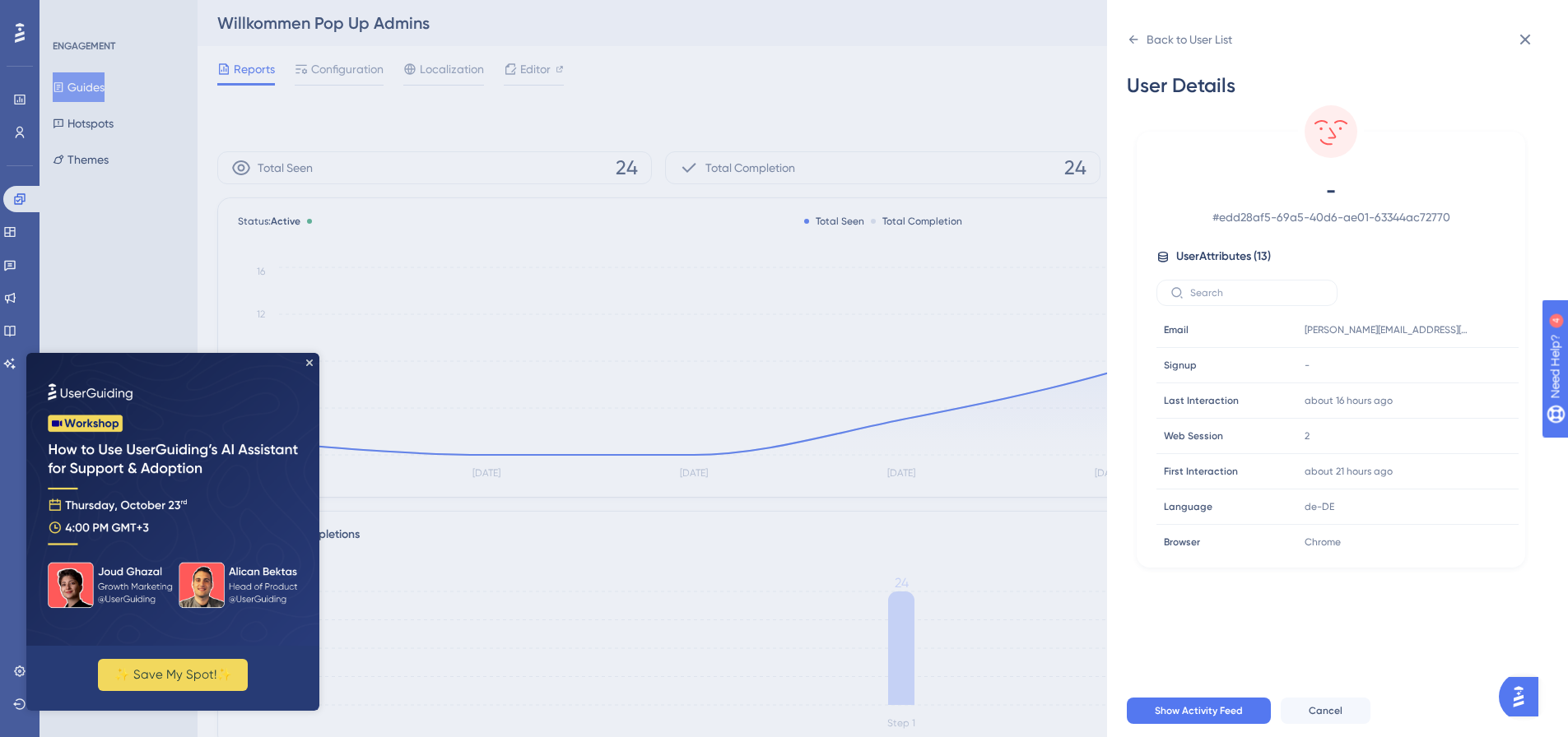
scroll to position [0, 0]
click at [1196, 36] on div "Back to User List" at bounding box center [1189, 39] width 86 height 20
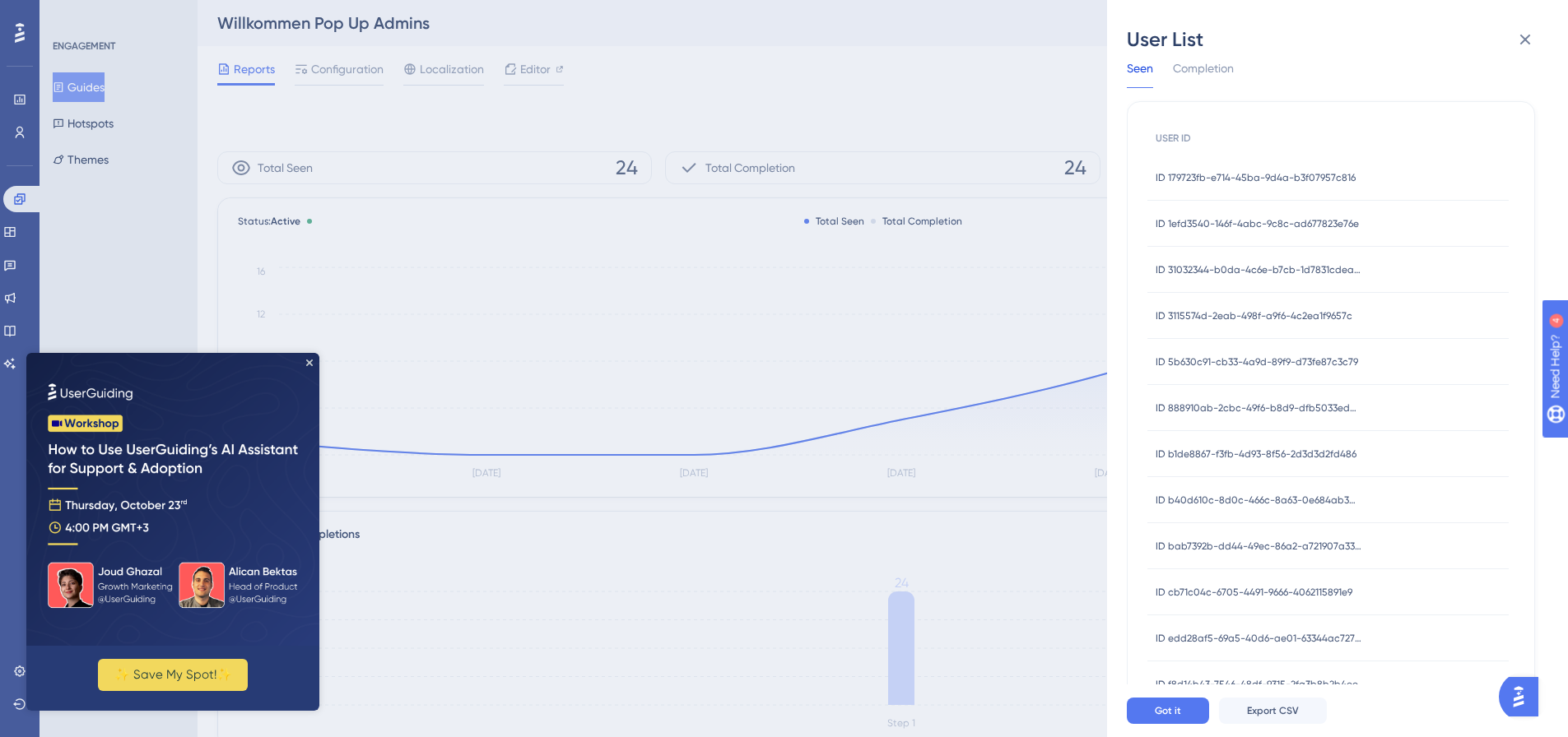
scroll to position [111, 0]
click at [1288, 630] on span "ID f8d14b43-7546-48df-9315-2fa3b8b2b4ee" at bounding box center [1257, 633] width 202 height 13
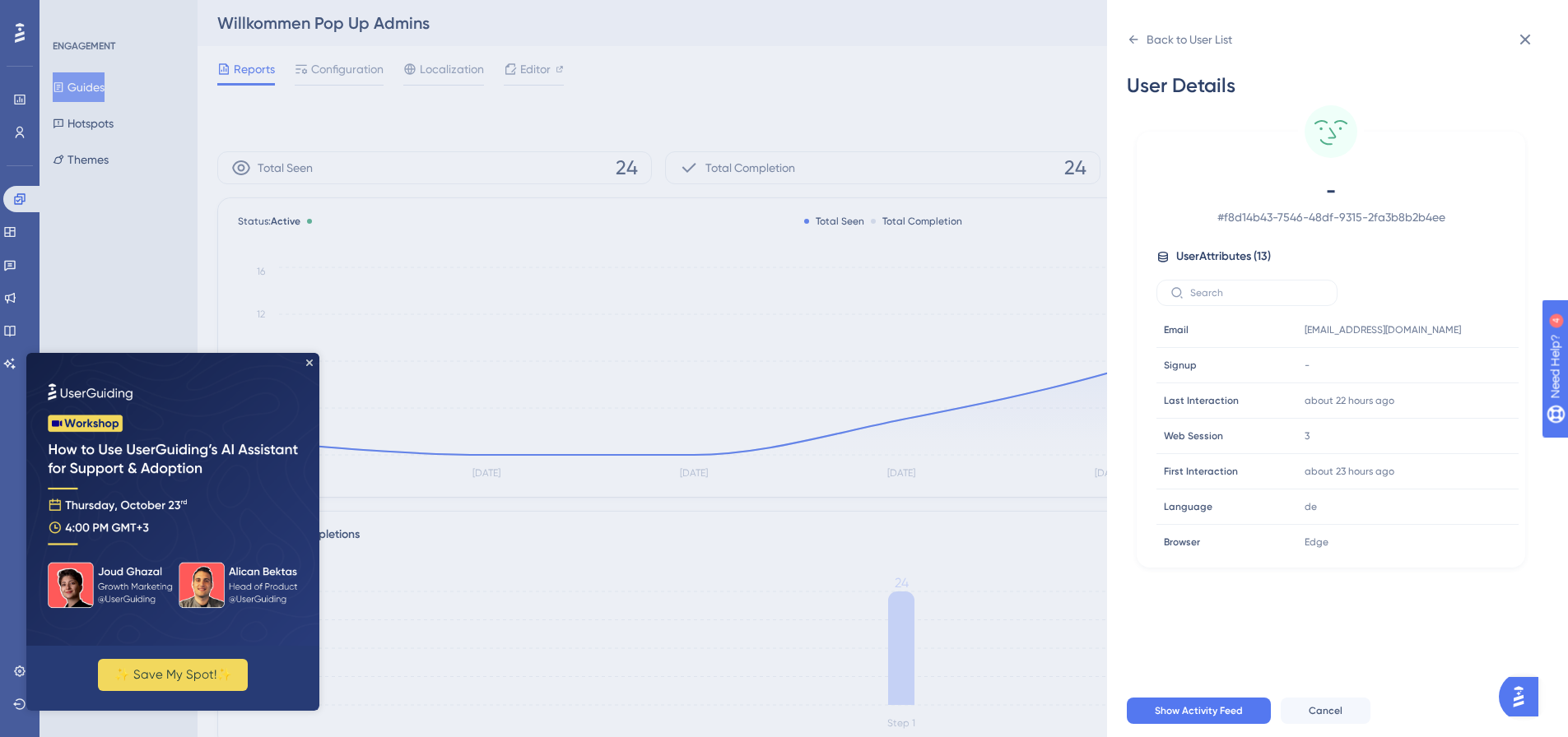
scroll to position [0, 0]
click at [1186, 38] on div "Back to User List" at bounding box center [1189, 39] width 86 height 20
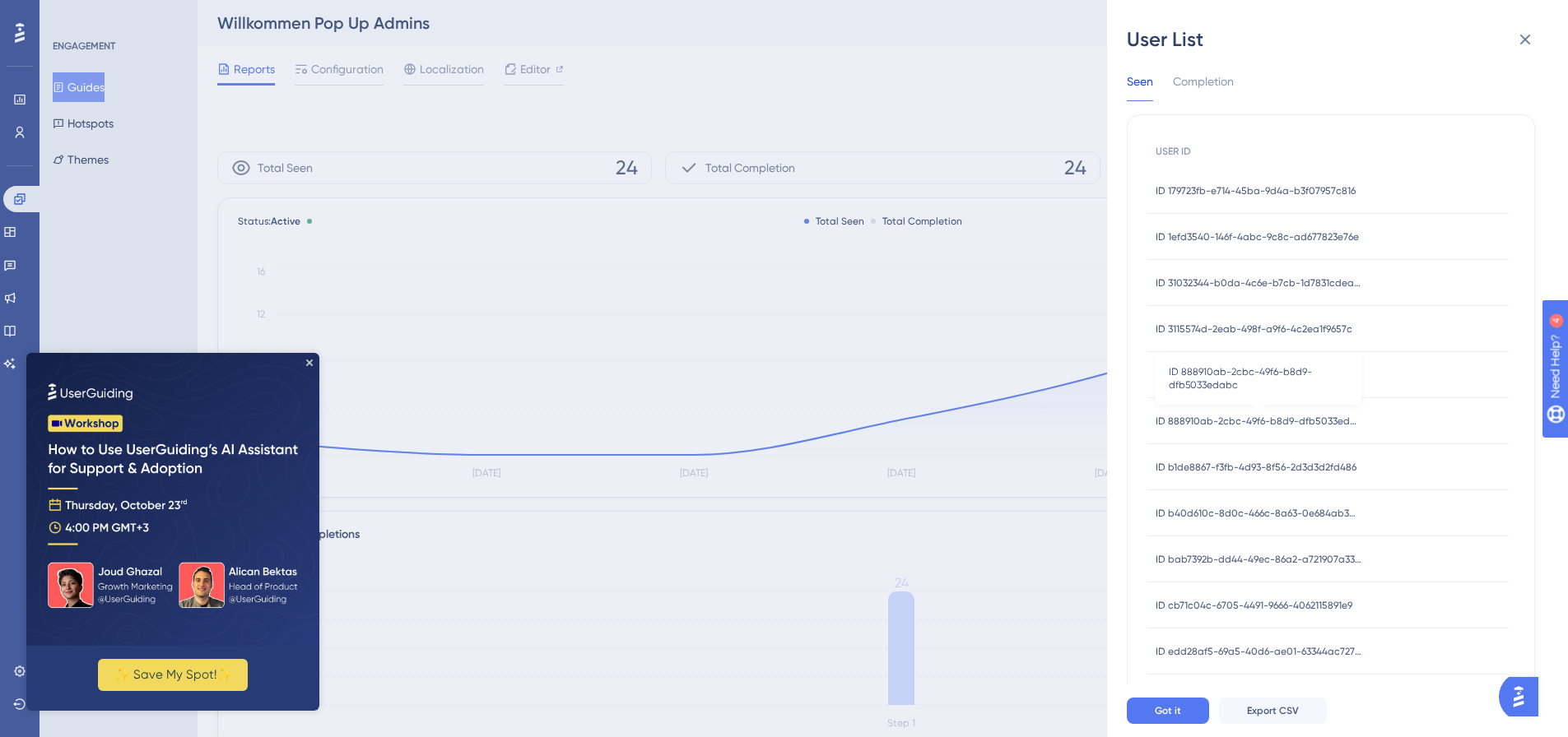
scroll to position [111, 0]
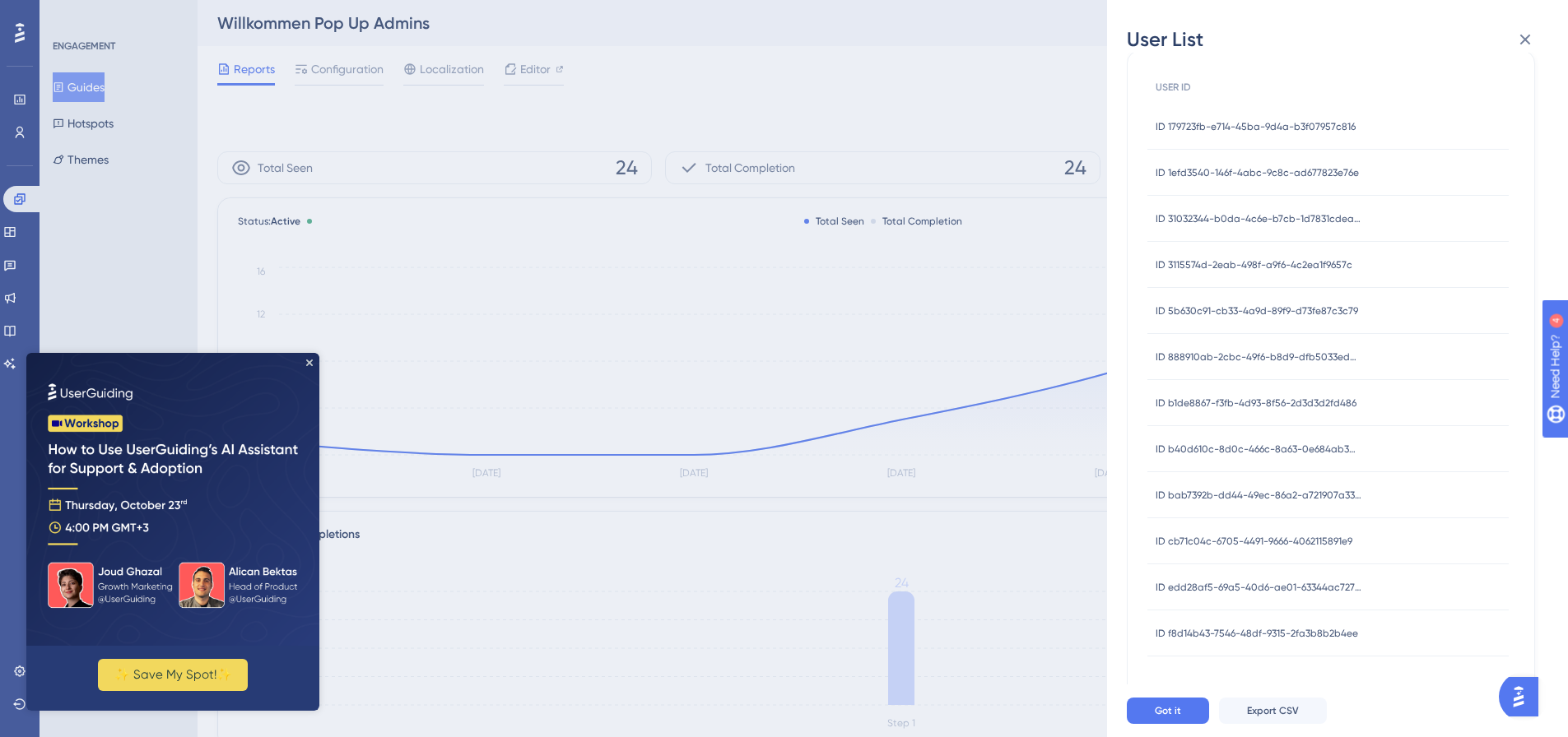
click at [924, 86] on div "User List [DATE] Seen Completion USER ID ID 179723fb-e714-45ba-9d4a-b3f07957c81…" at bounding box center [784, 368] width 1568 height 737
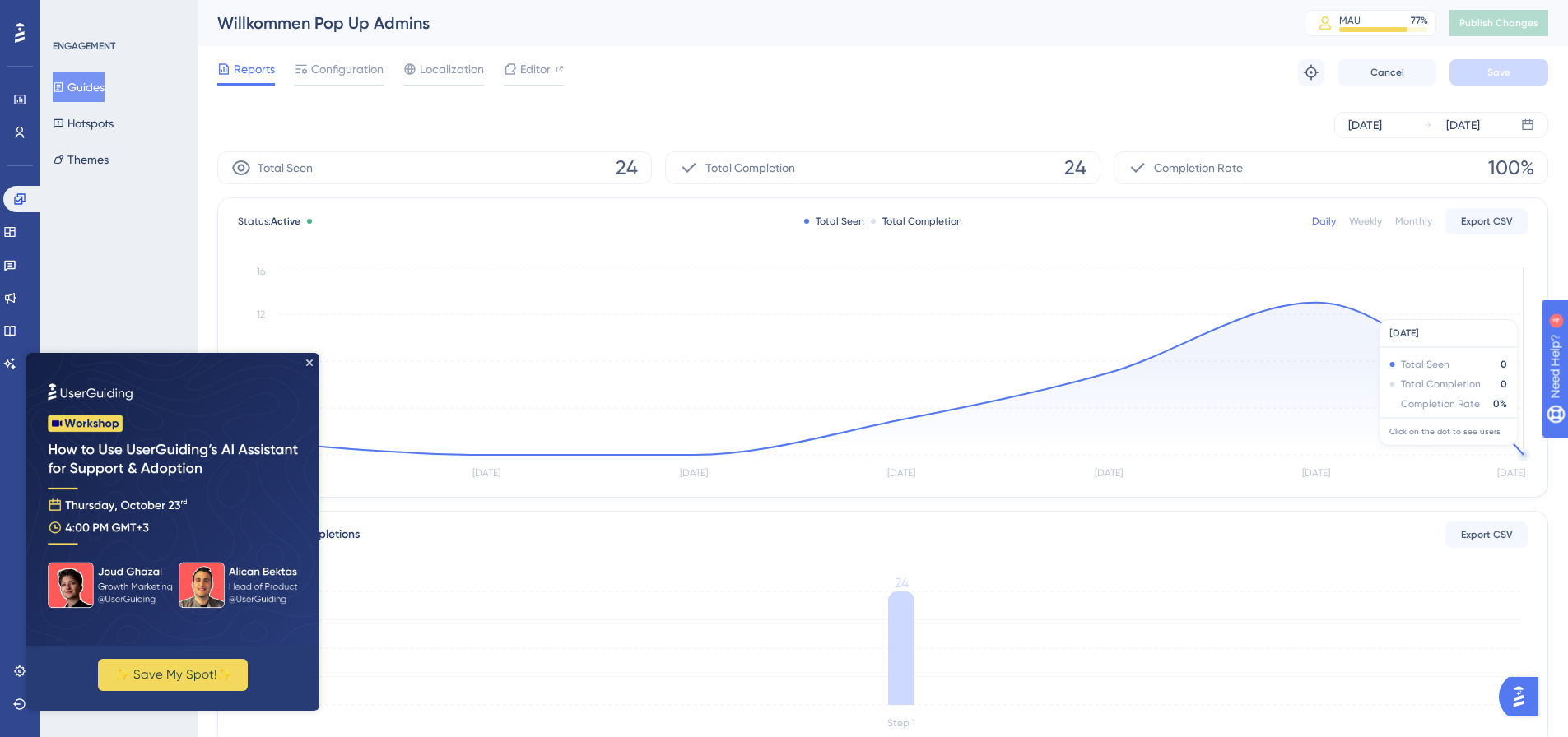
click at [1522, 454] on icon at bounding box center [901, 378] width 1244 height 152
click at [306, 362] on icon "Close Preview" at bounding box center [309, 362] width 6 height 6
